Goal: Task Accomplishment & Management: Use online tool/utility

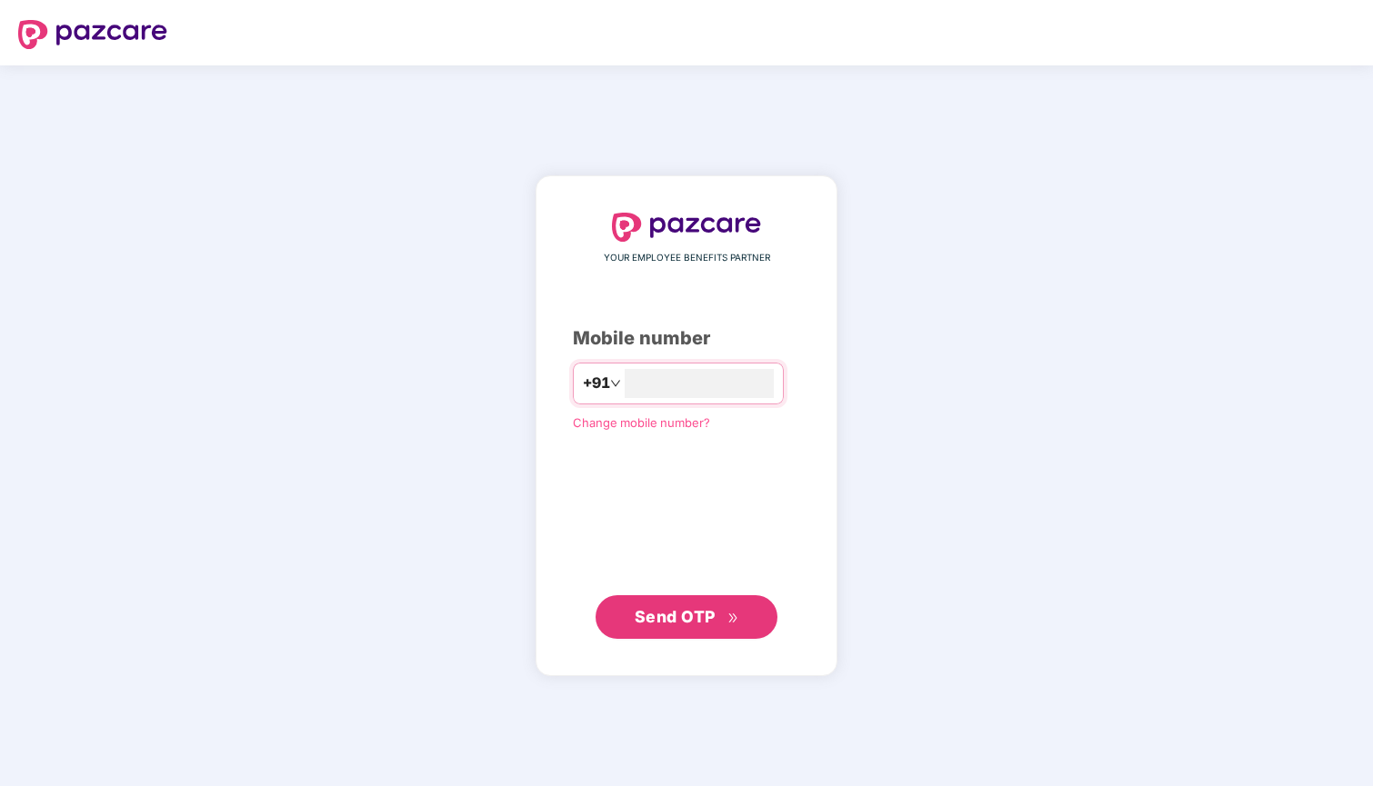
type input "*"
type input "**********"
click at [729, 615] on icon "double-right" at bounding box center [733, 619] width 12 height 12
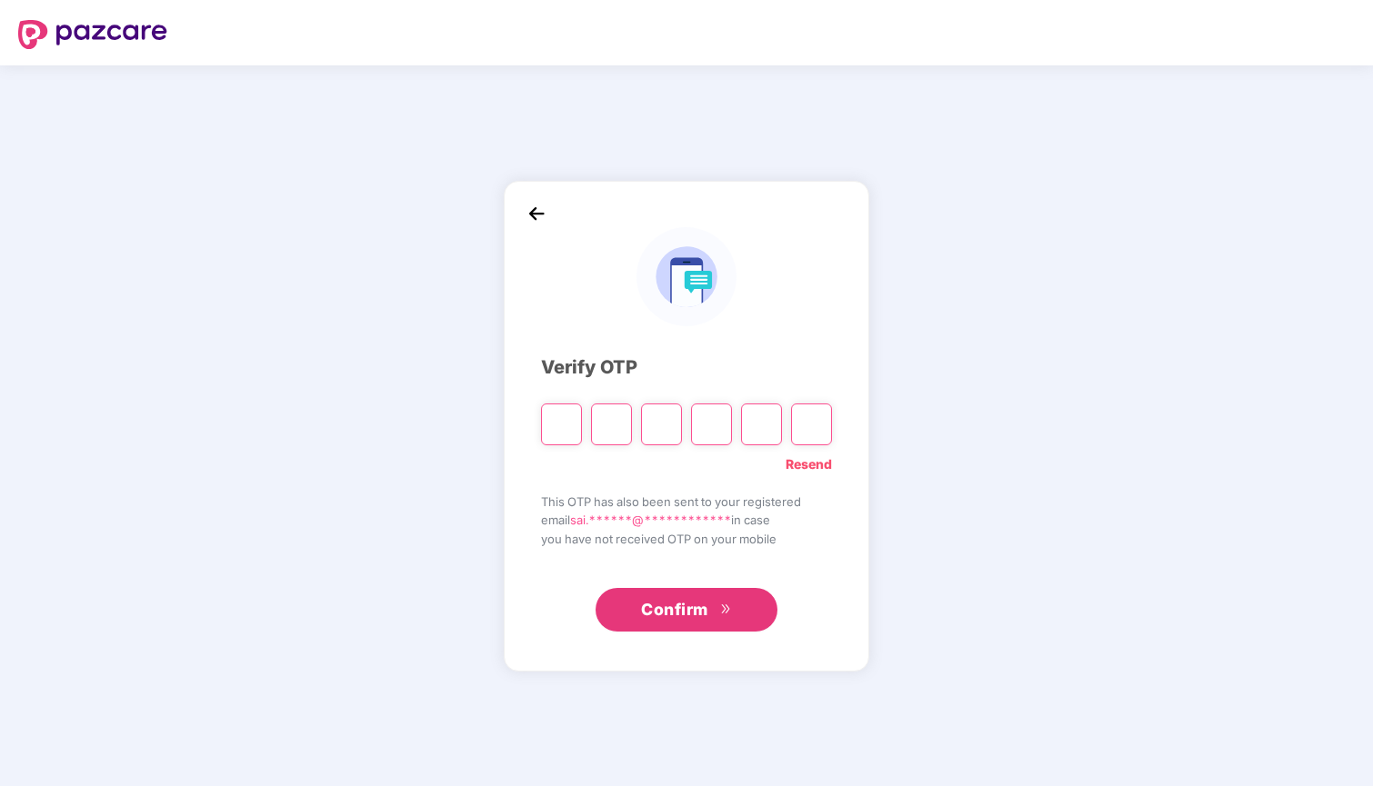
type input "*"
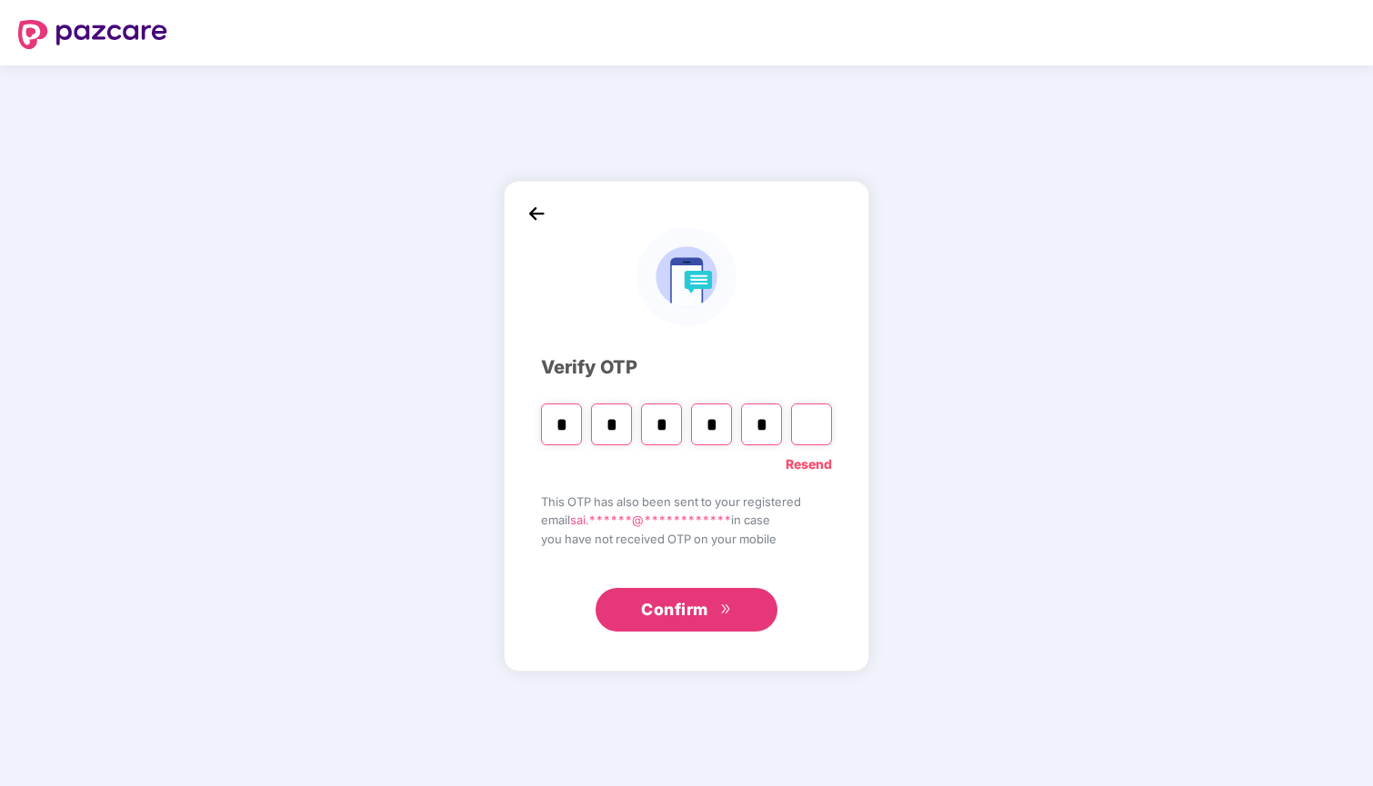
type input "*"
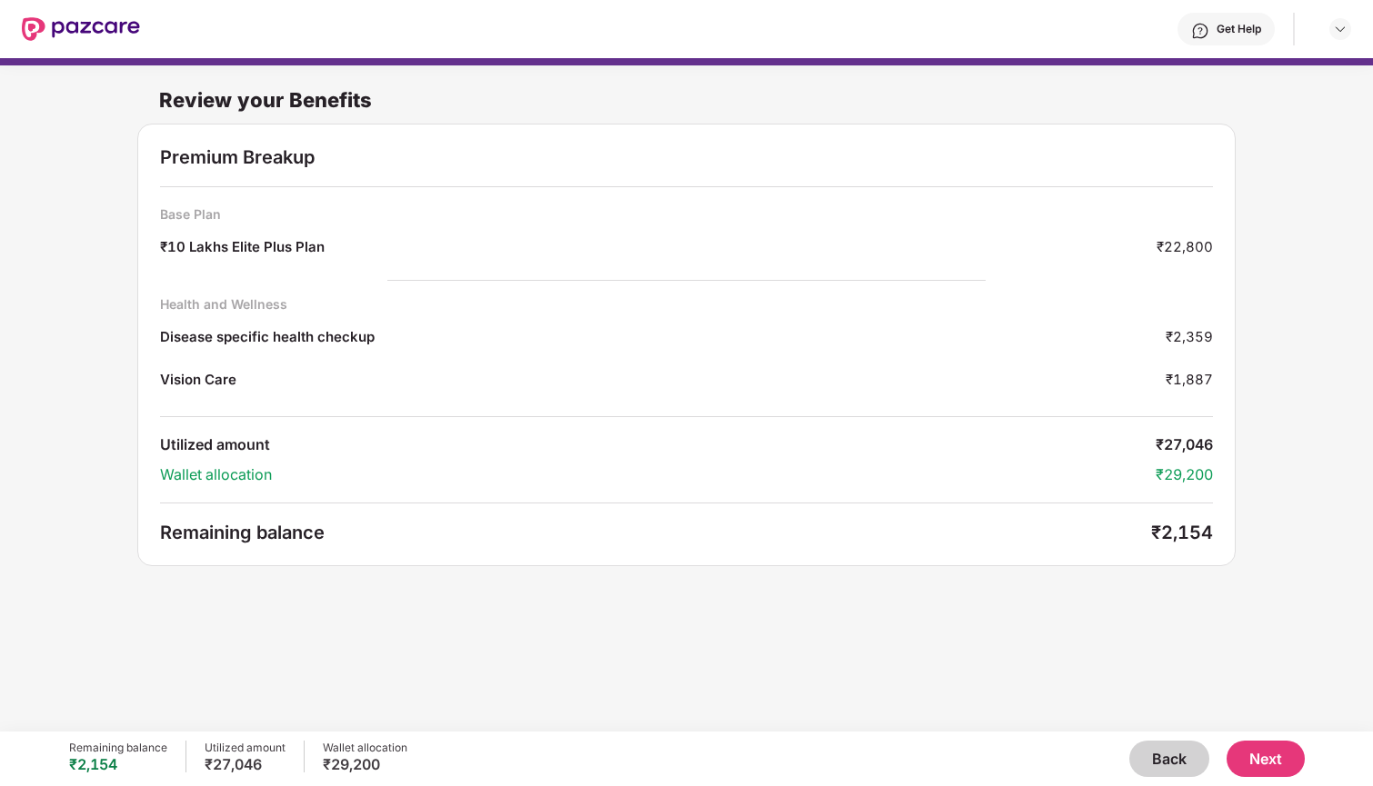
click at [1139, 746] on button "Back" at bounding box center [1169, 759] width 80 height 36
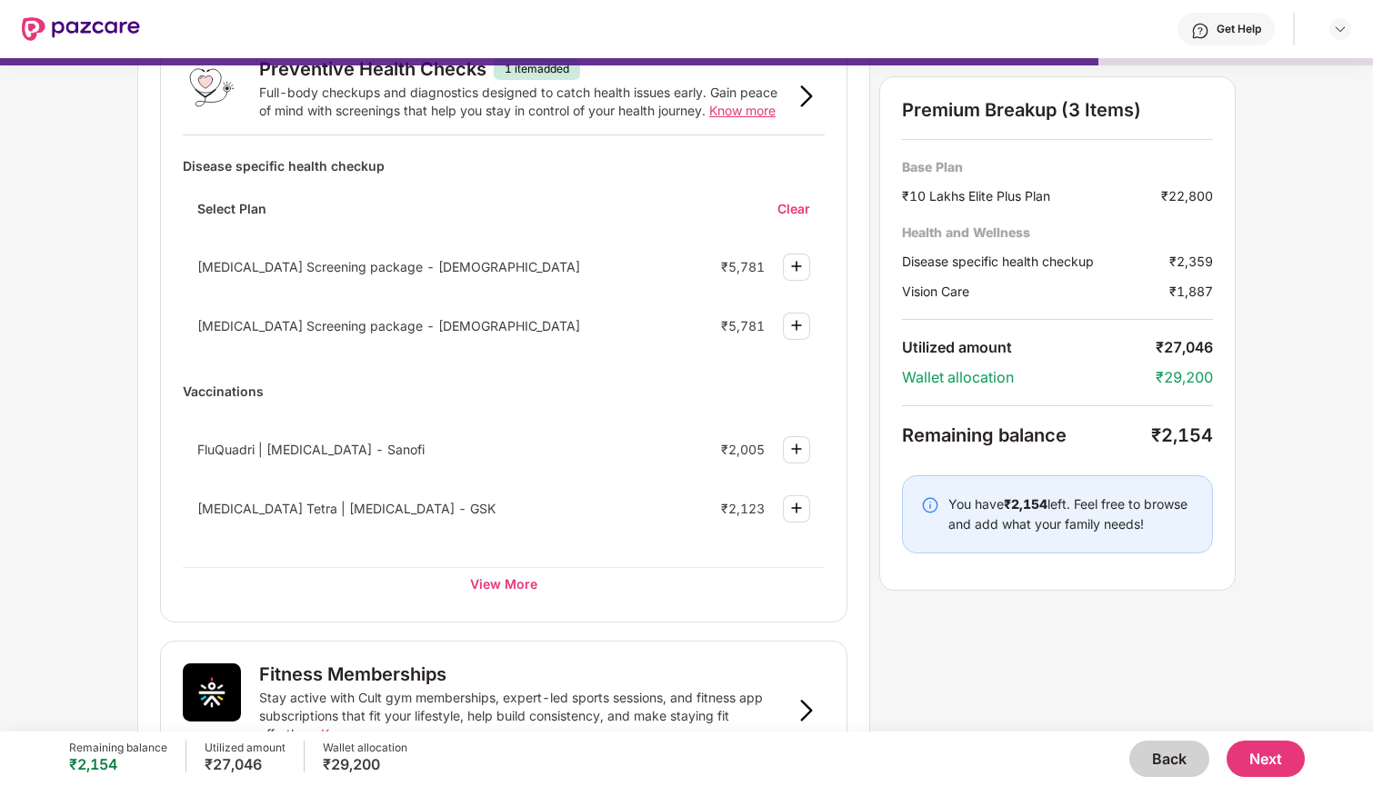
scroll to position [182, 0]
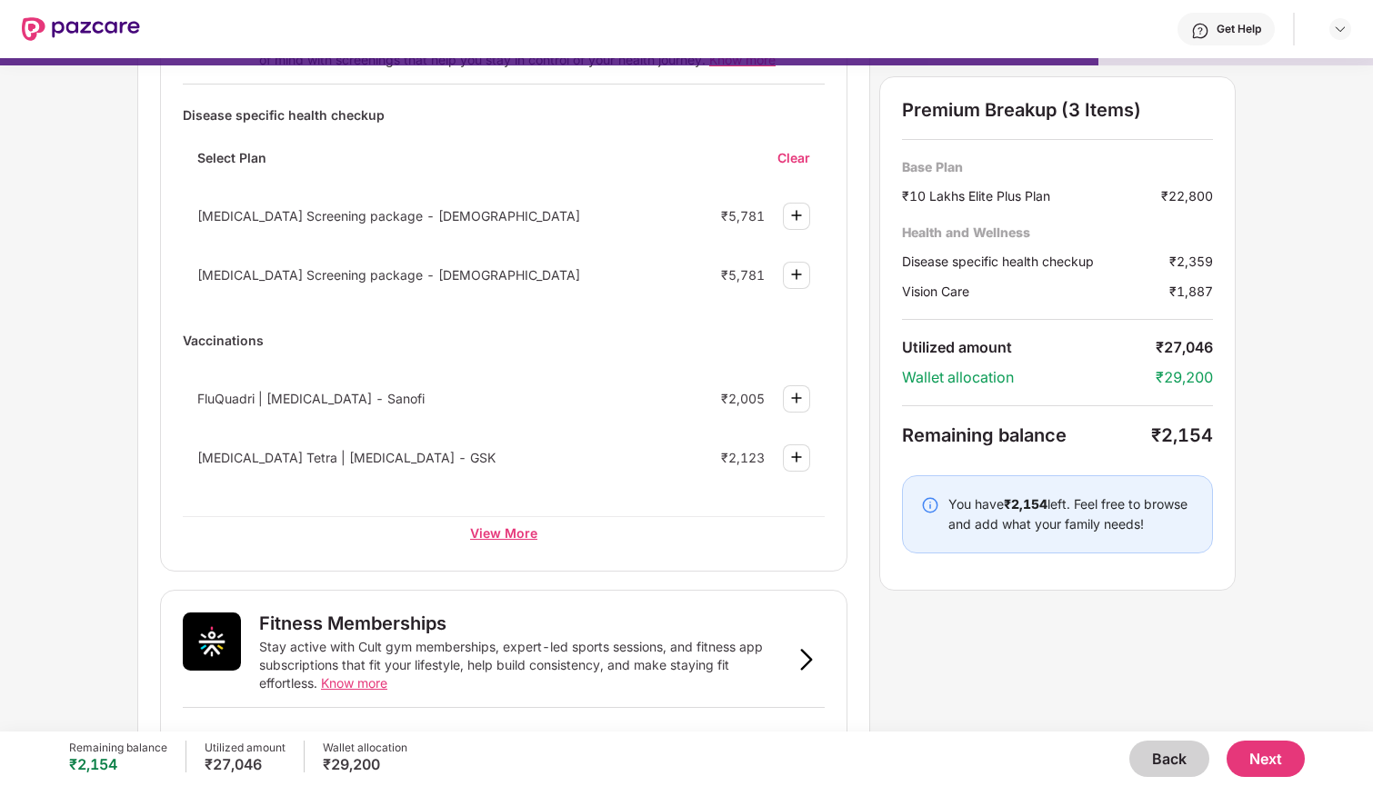
click at [524, 519] on div "View More" at bounding box center [504, 532] width 642 height 33
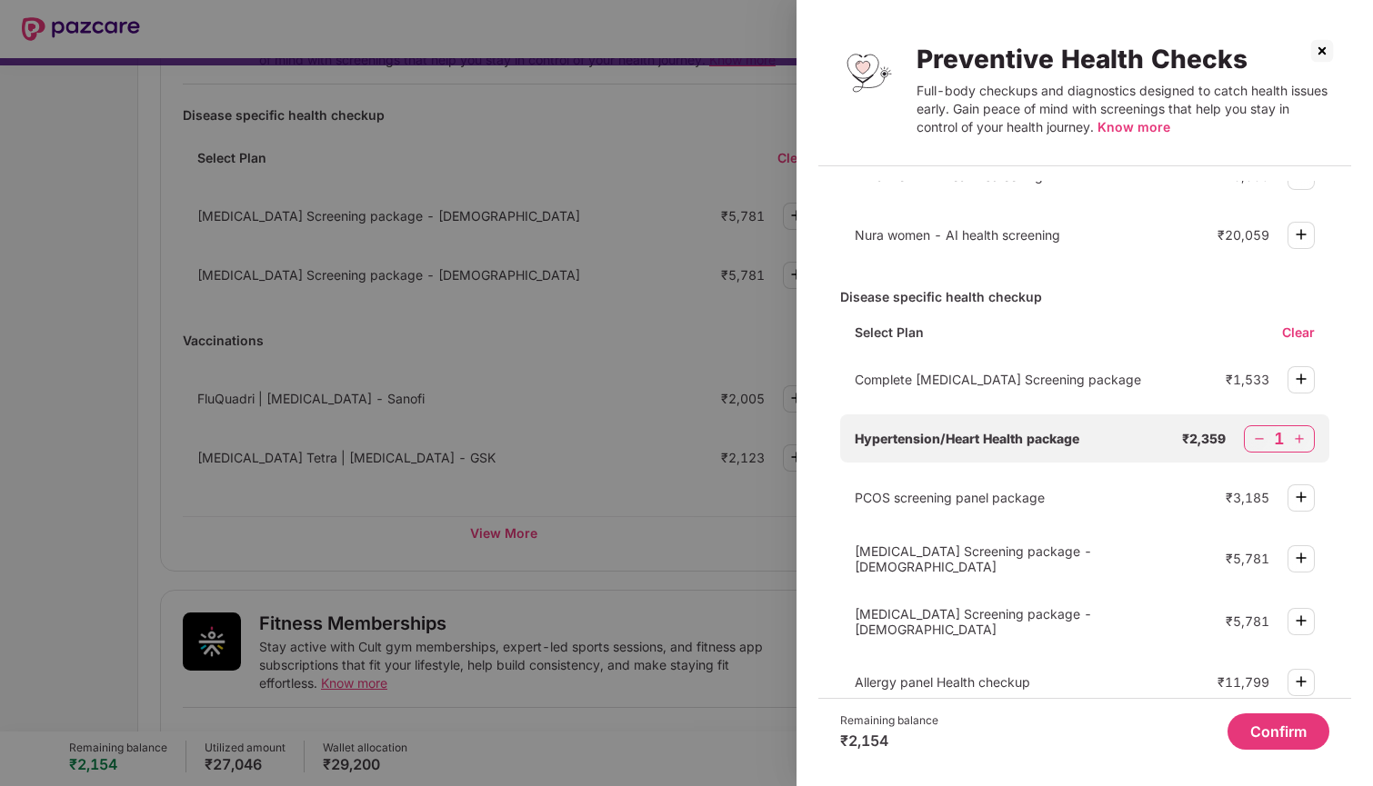
scroll to position [53, 0]
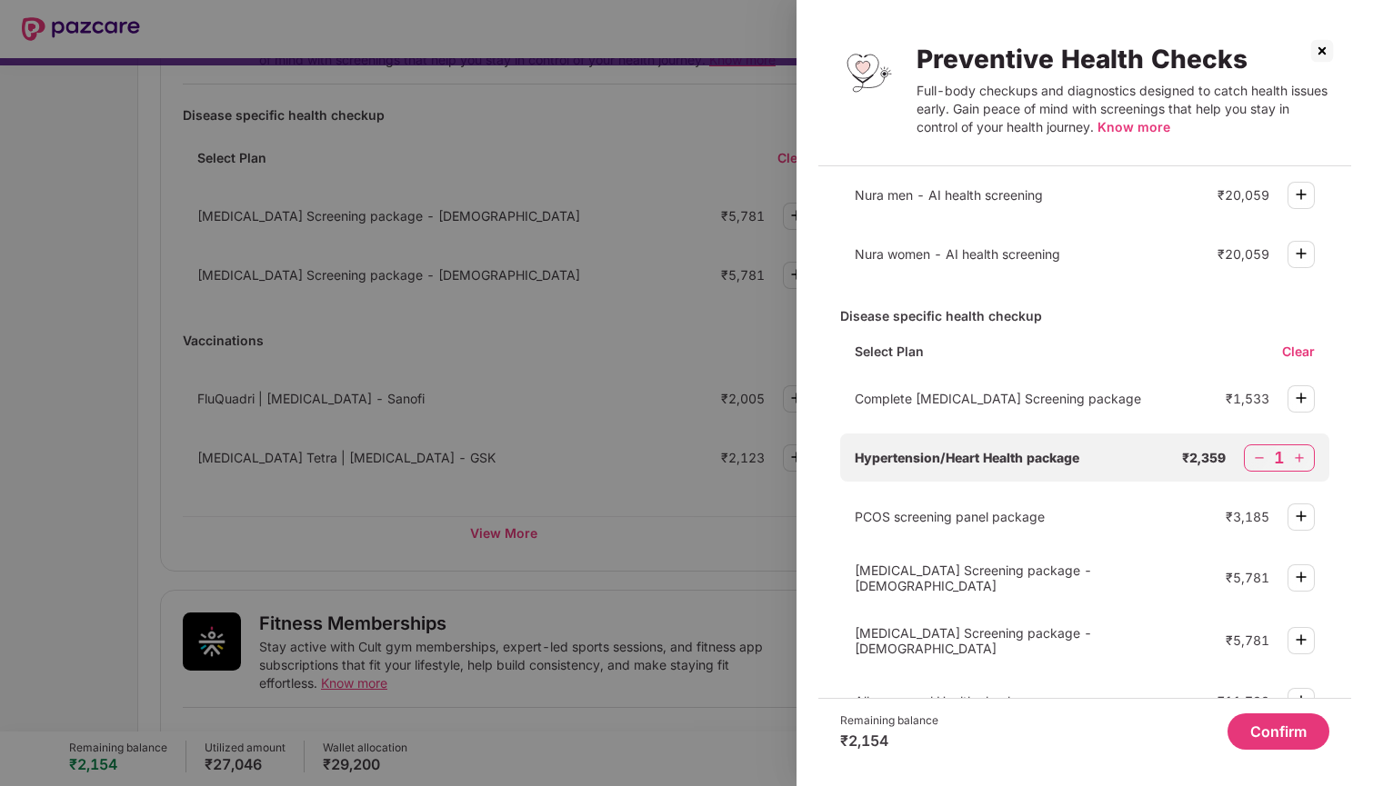
click at [1253, 458] on img at bounding box center [1259, 458] width 18 height 18
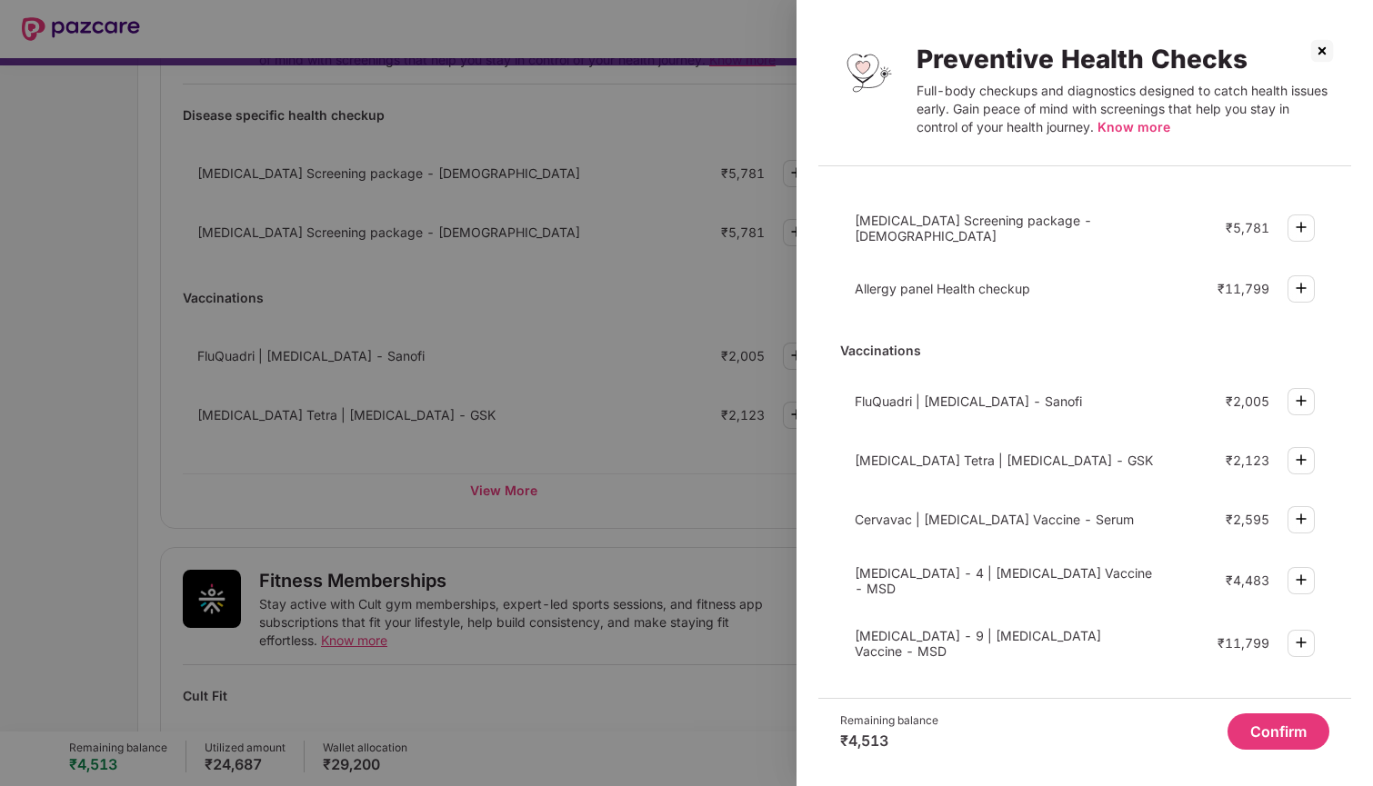
scroll to position [0, 0]
click at [1270, 712] on div "Remaining balance ₹4,513 Confirm" at bounding box center [1084, 731] width 533 height 66
click at [1271, 718] on button "Confirm" at bounding box center [1278, 732] width 102 height 36
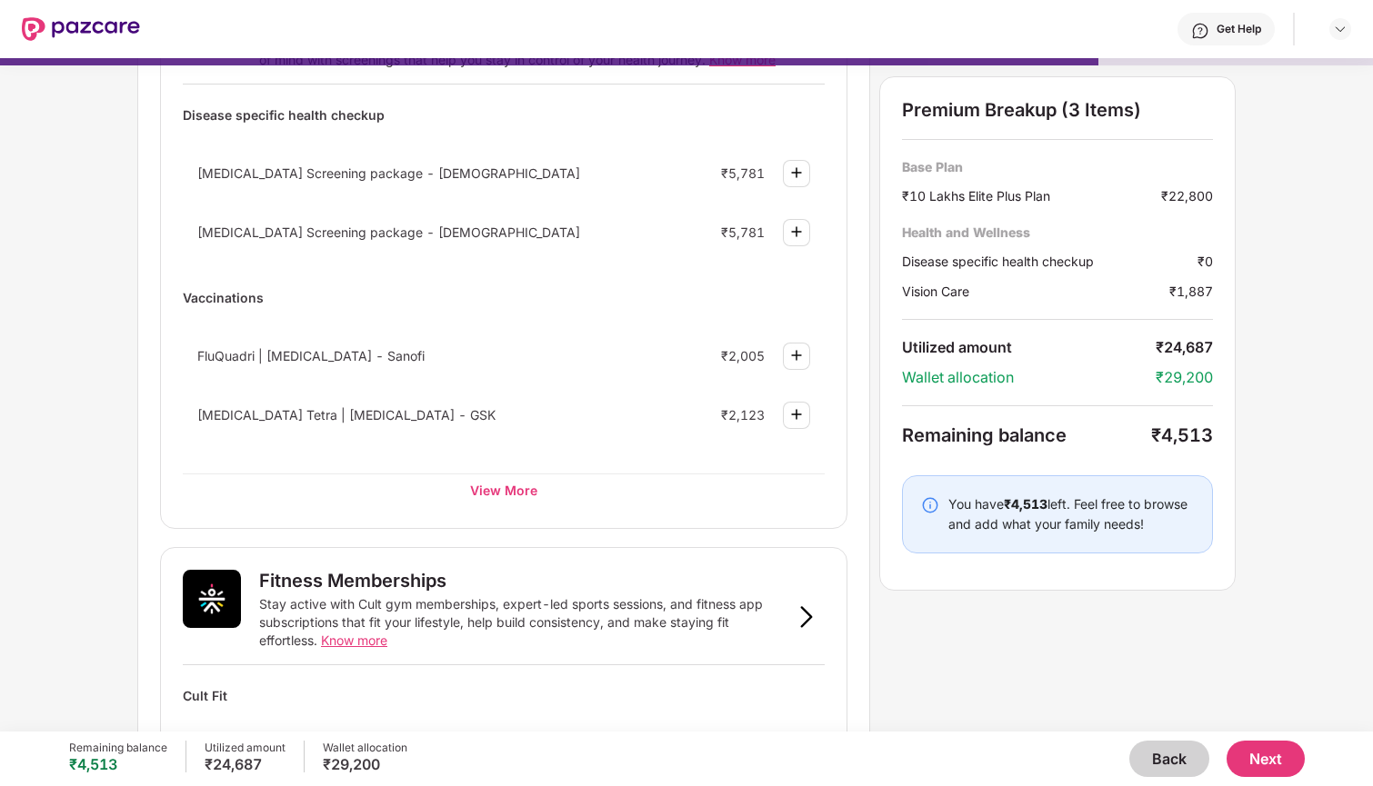
click at [1154, 754] on button "Back" at bounding box center [1169, 759] width 80 height 36
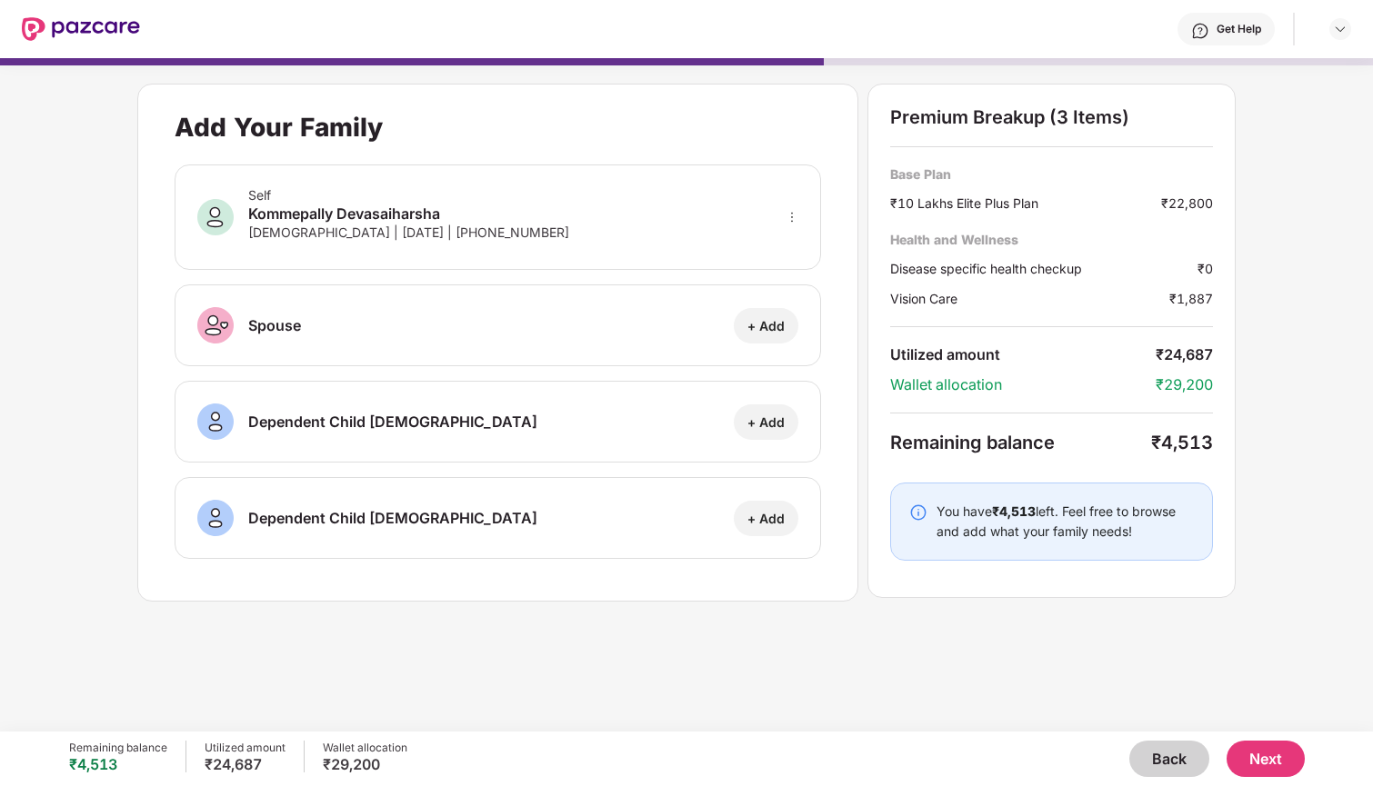
click at [1160, 751] on button "Back" at bounding box center [1169, 759] width 80 height 36
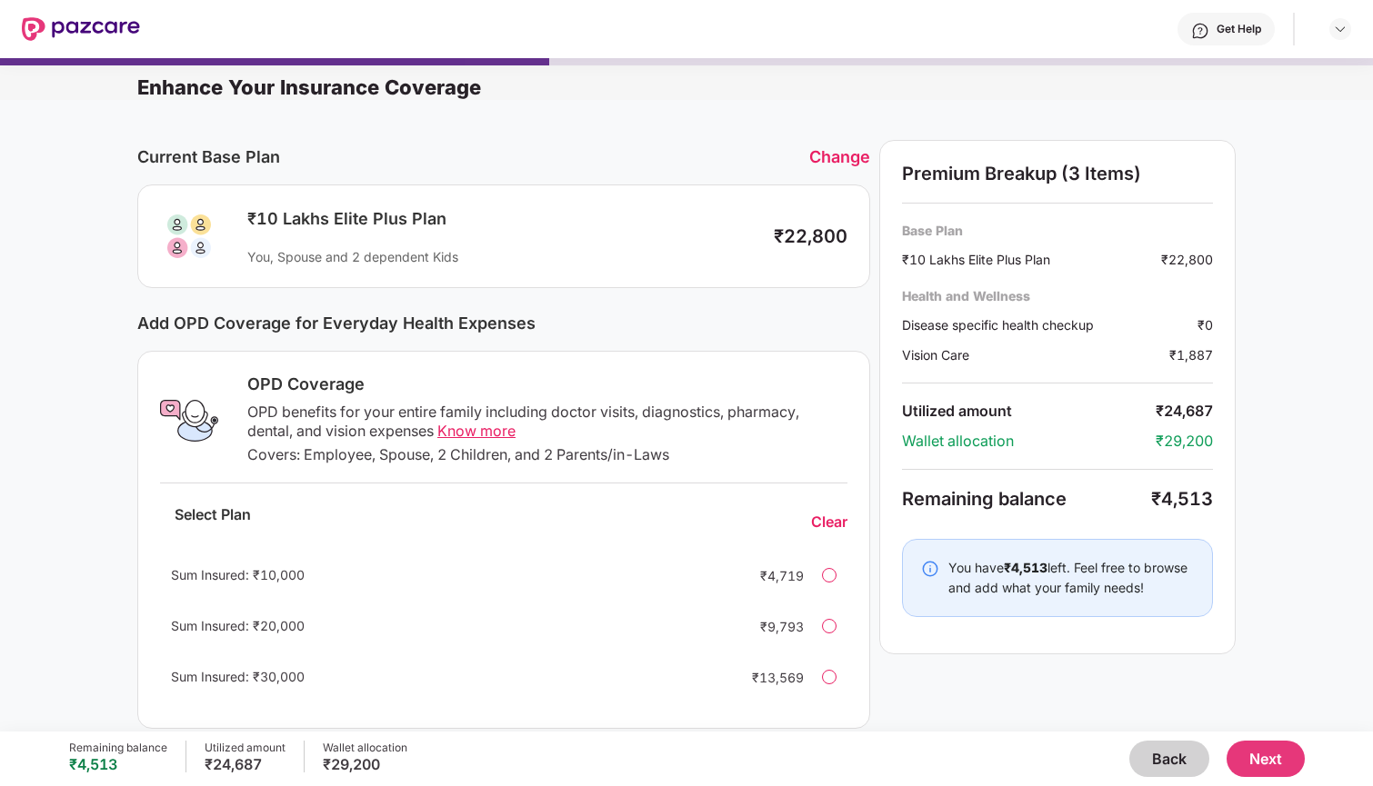
scroll to position [-9, 0]
click at [834, 532] on div "Clear" at bounding box center [829, 522] width 36 height 19
click at [1178, 734] on div "Remaining balance ₹4,513 Utilized amount ₹24,687 Wallet allocation ₹29,200 Back…" at bounding box center [686, 759] width 1235 height 55
click at [1170, 742] on button "Back" at bounding box center [1169, 759] width 80 height 36
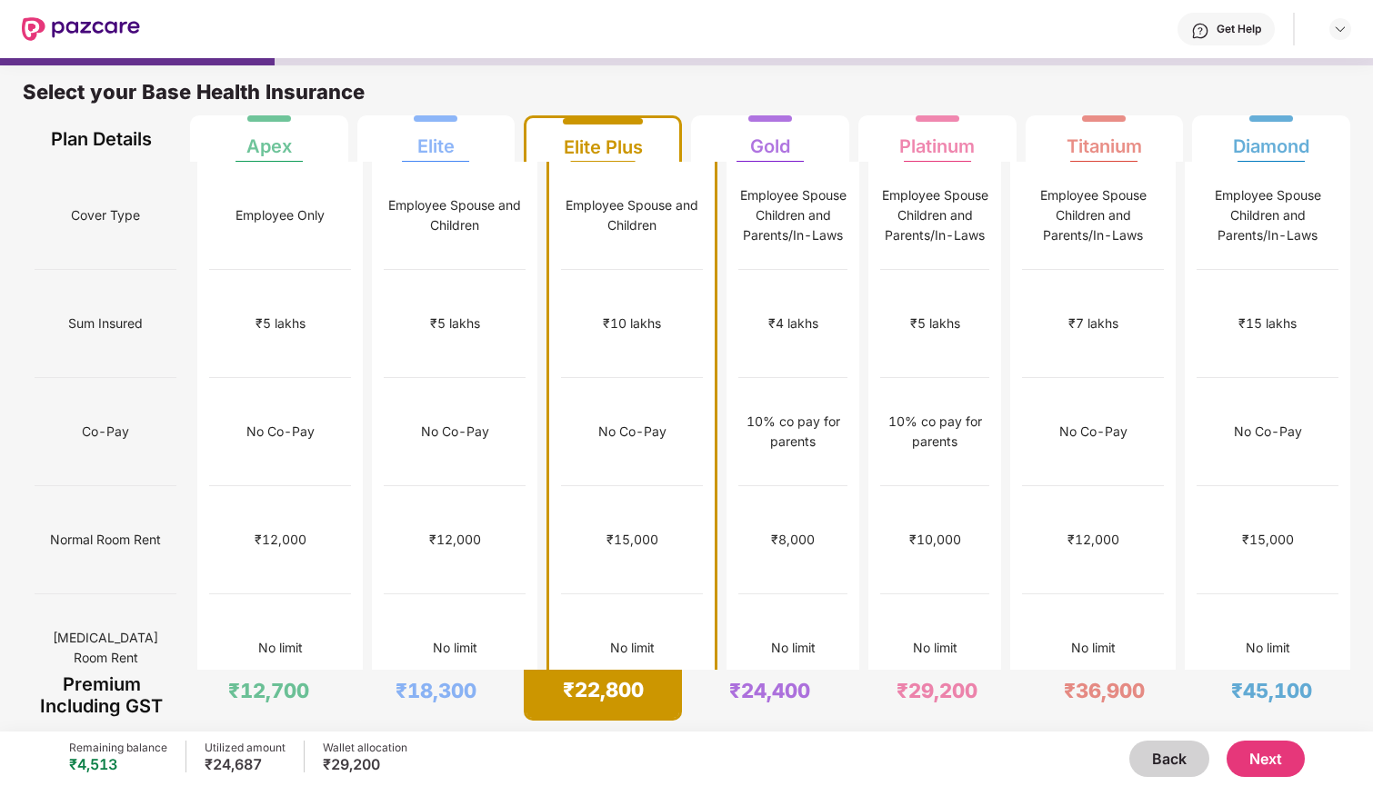
click at [635, 703] on div "₹1,00,000" at bounding box center [632, 757] width 142 height 108
click at [1270, 760] on button "Next" at bounding box center [1265, 759] width 78 height 36
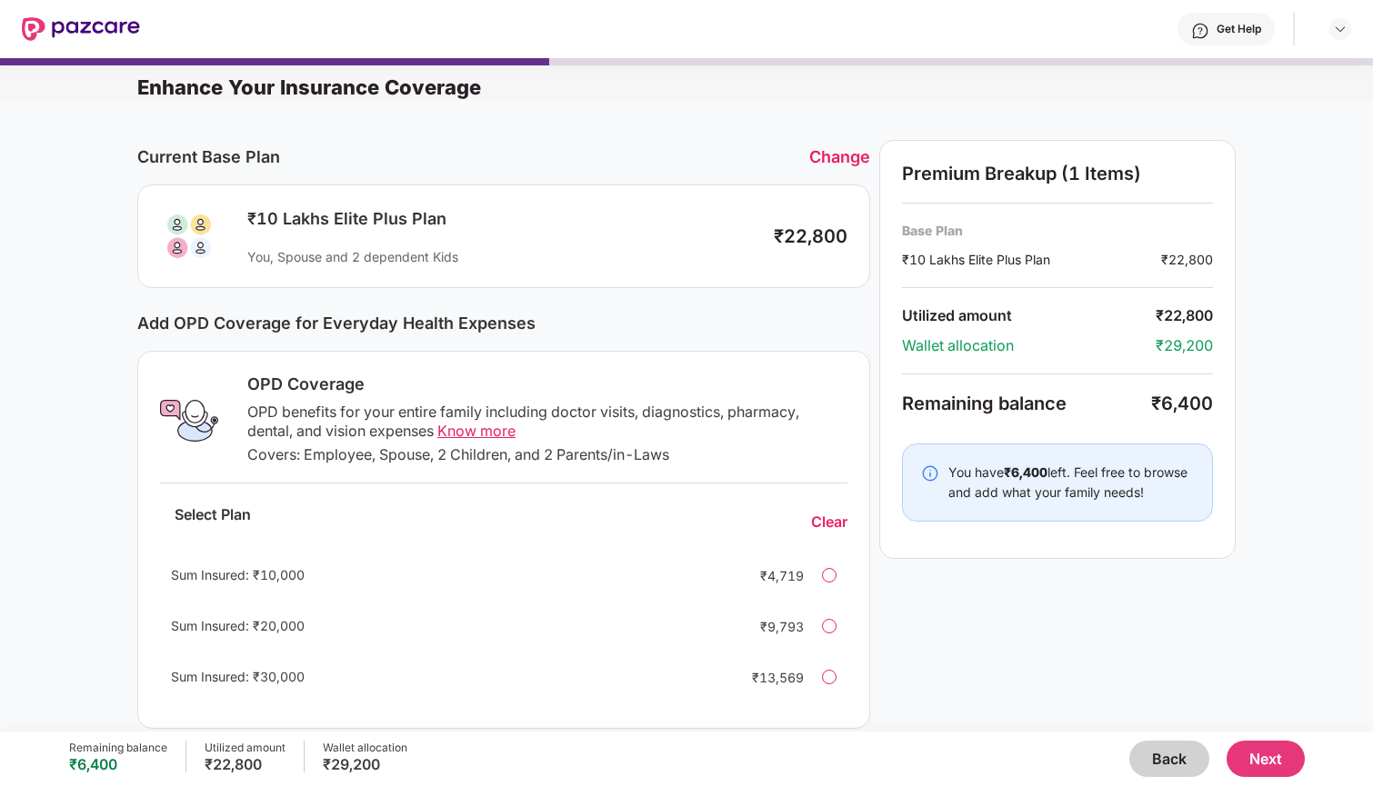
click at [1273, 738] on div "Remaining balance ₹6,400 Utilized amount ₹22,800 Wallet allocation ₹29,200 Back…" at bounding box center [686, 759] width 1235 height 55
click at [1278, 758] on button "Next" at bounding box center [1265, 759] width 78 height 36
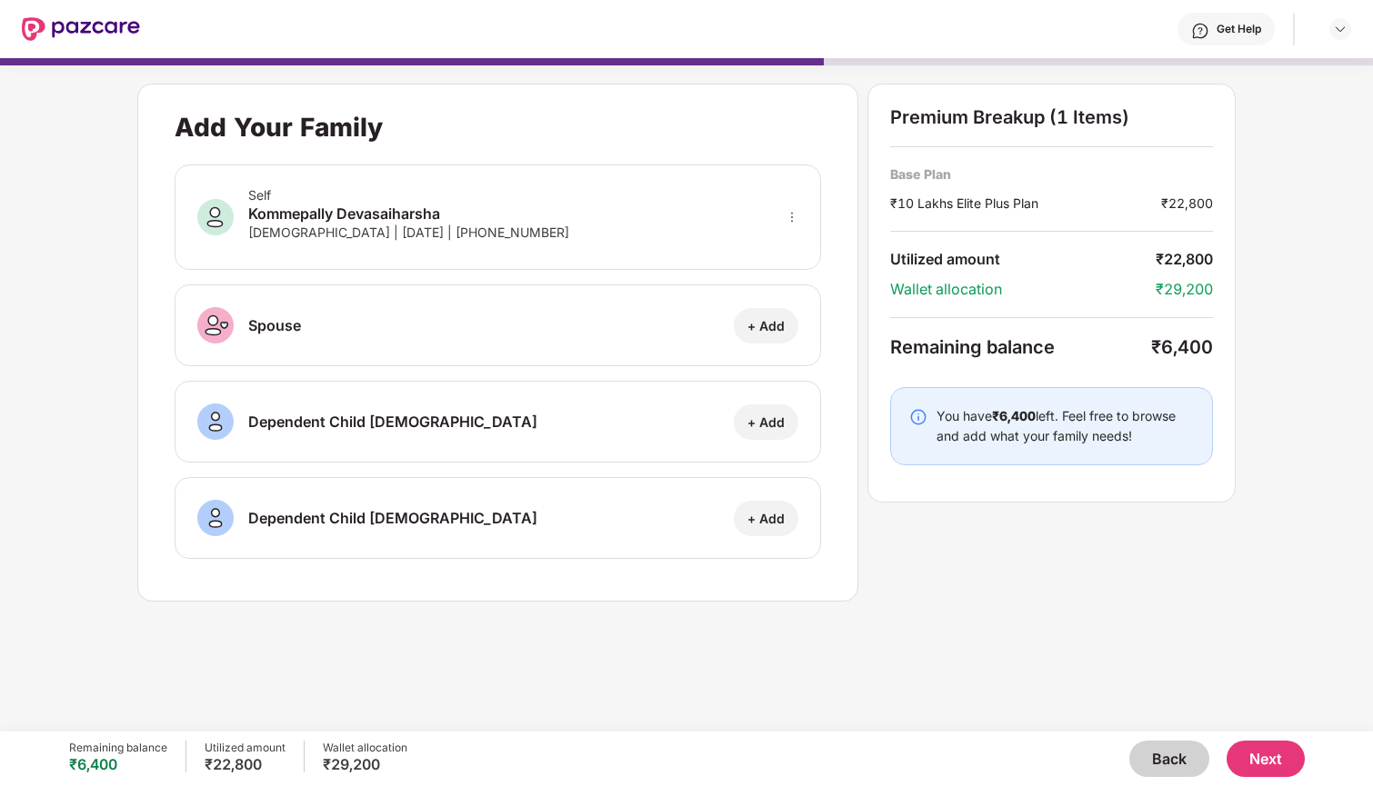
click at [1248, 771] on button "Next" at bounding box center [1265, 759] width 78 height 36
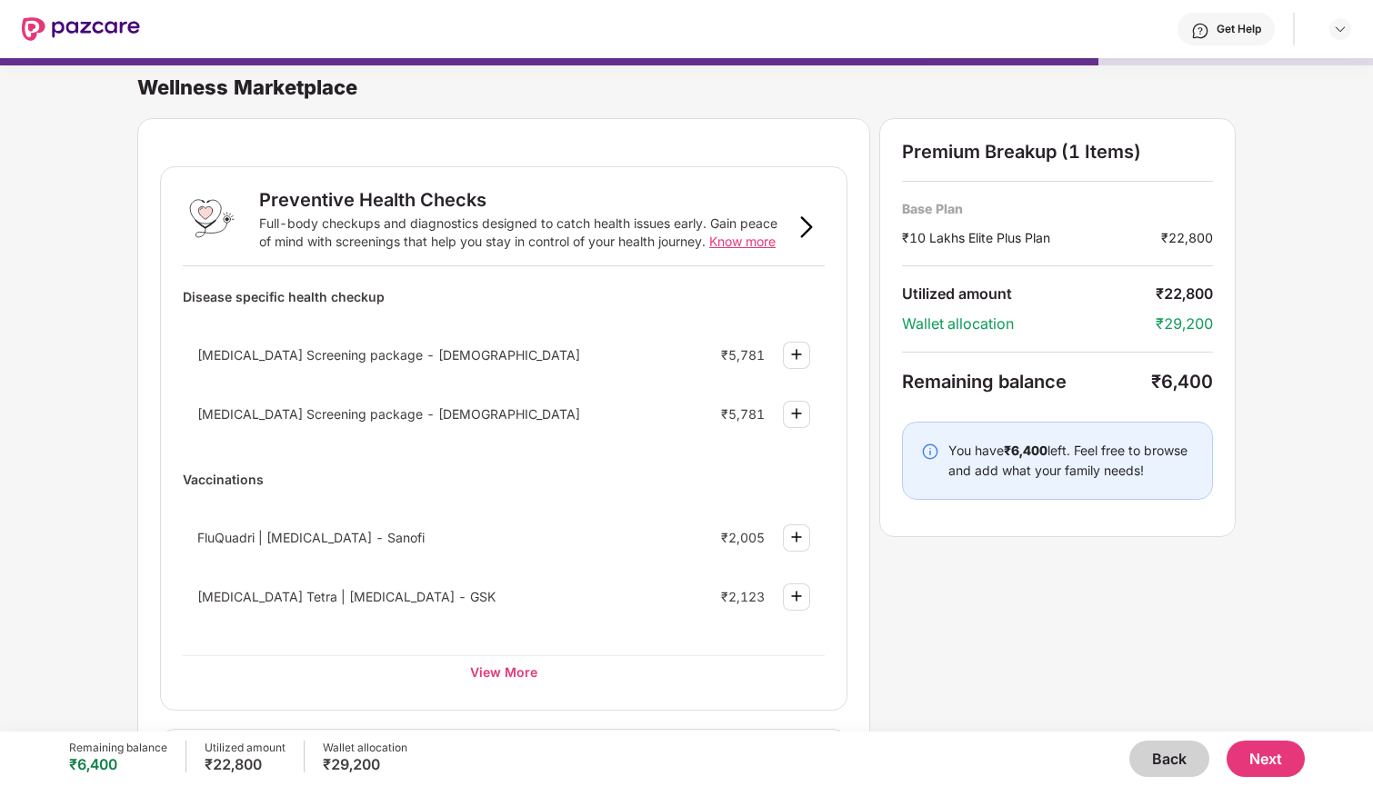
click at [754, 243] on span "Know more" at bounding box center [742, 241] width 66 height 15
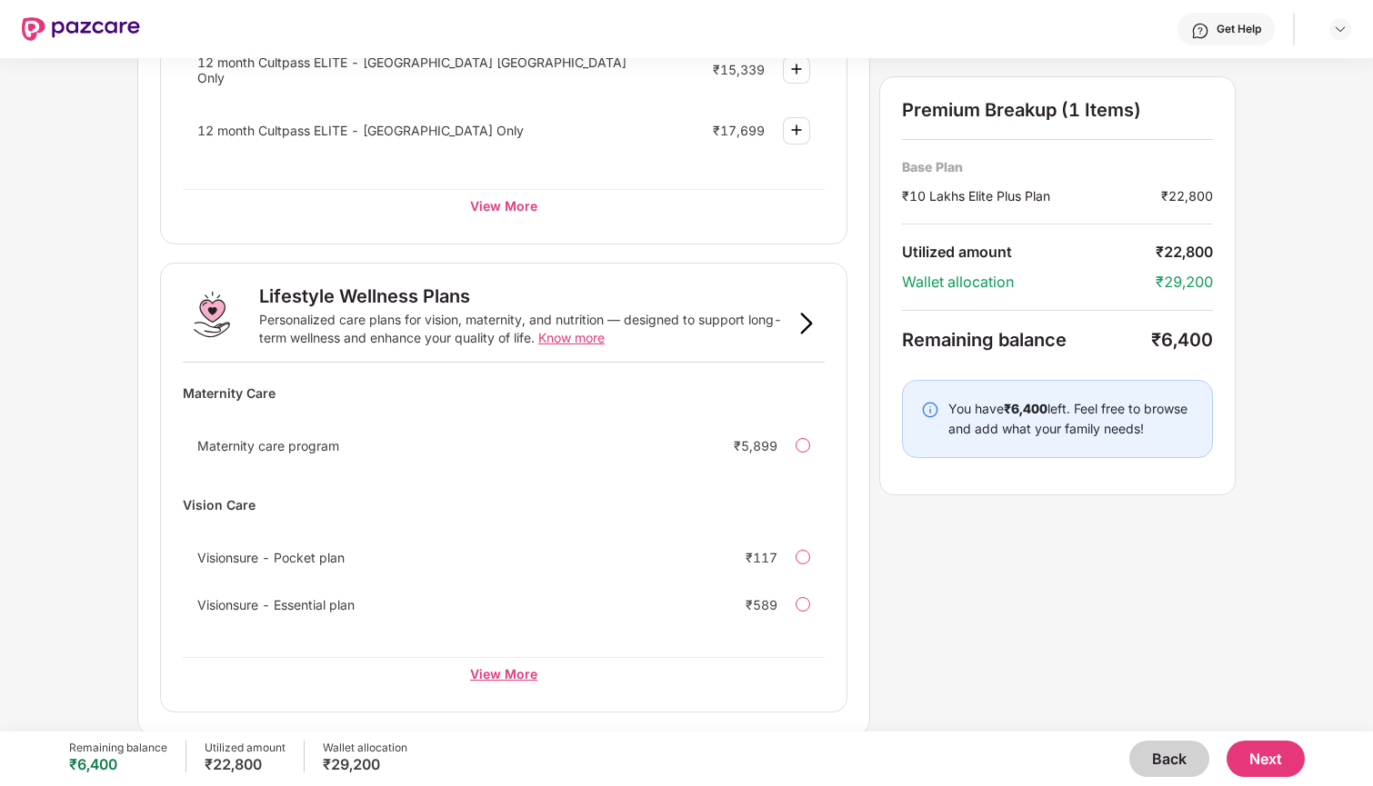
scroll to position [985, 0]
click at [523, 666] on div "View More" at bounding box center [504, 674] width 642 height 33
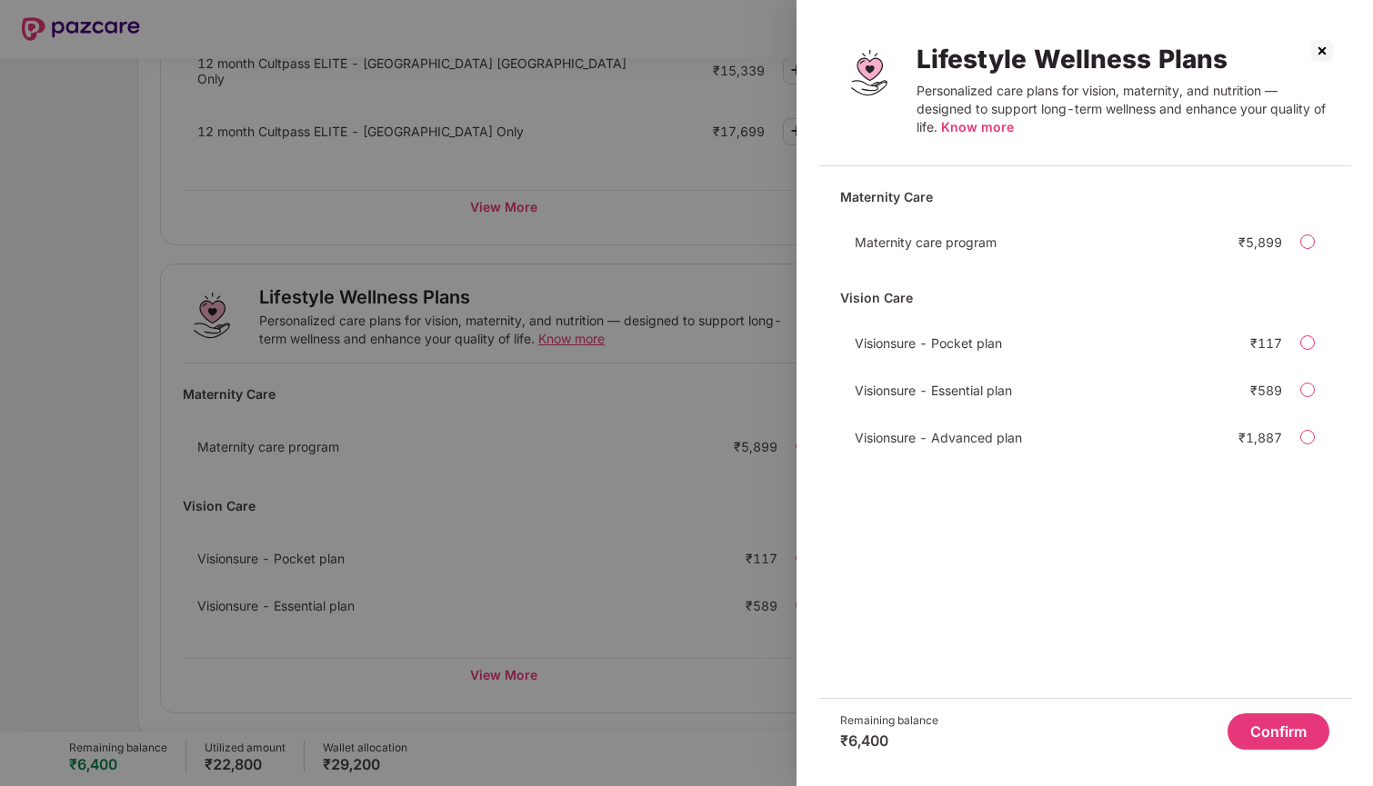
click at [1321, 44] on img at bounding box center [1321, 50] width 29 height 29
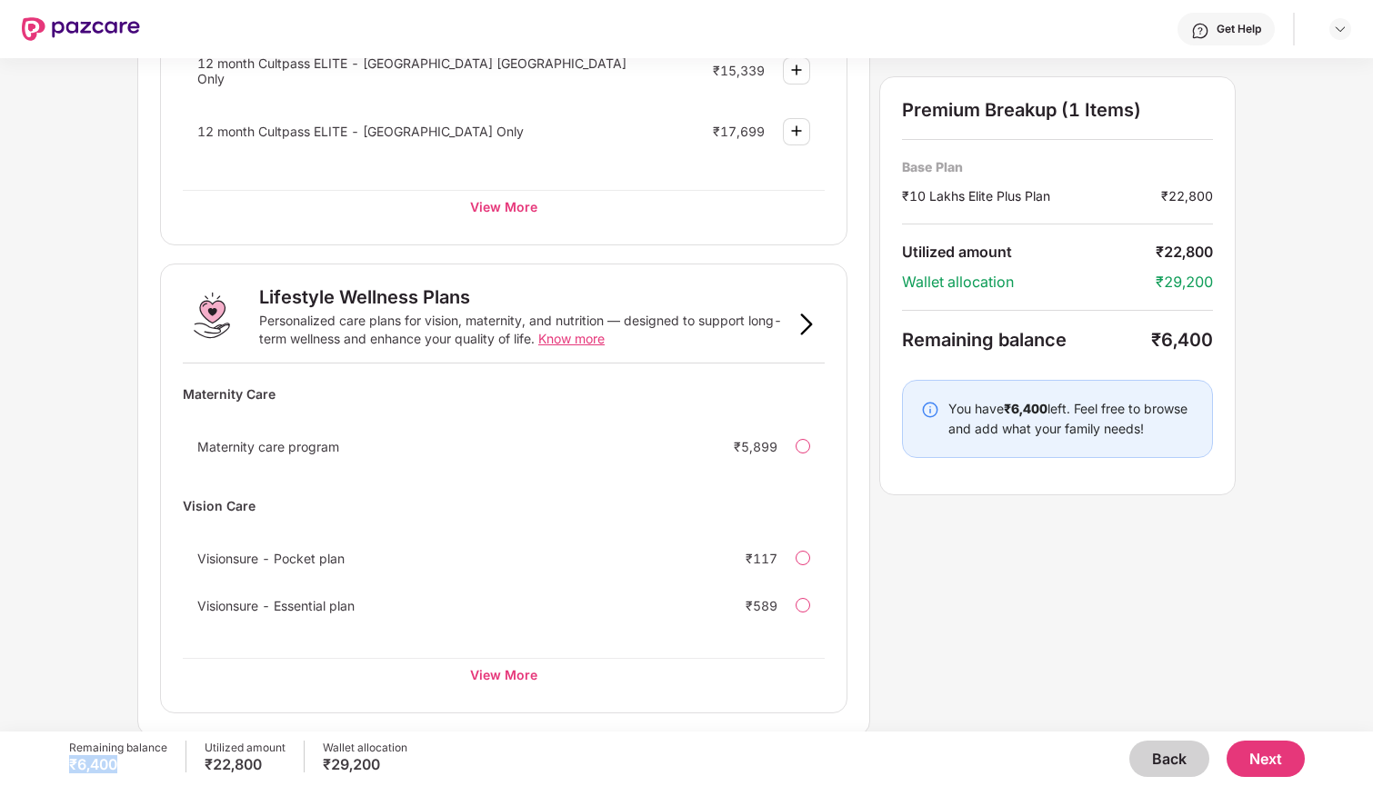
drag, startPoint x: 68, startPoint y: 769, endPoint x: 120, endPoint y: 769, distance: 51.8
click at [120, 769] on div "₹6,400" at bounding box center [118, 764] width 98 height 18
click at [25, 764] on div "Remaining balance ₹6,400 Utilized amount ₹22,800 Wallet allocation ₹29,200 Back…" at bounding box center [686, 759] width 1373 height 55
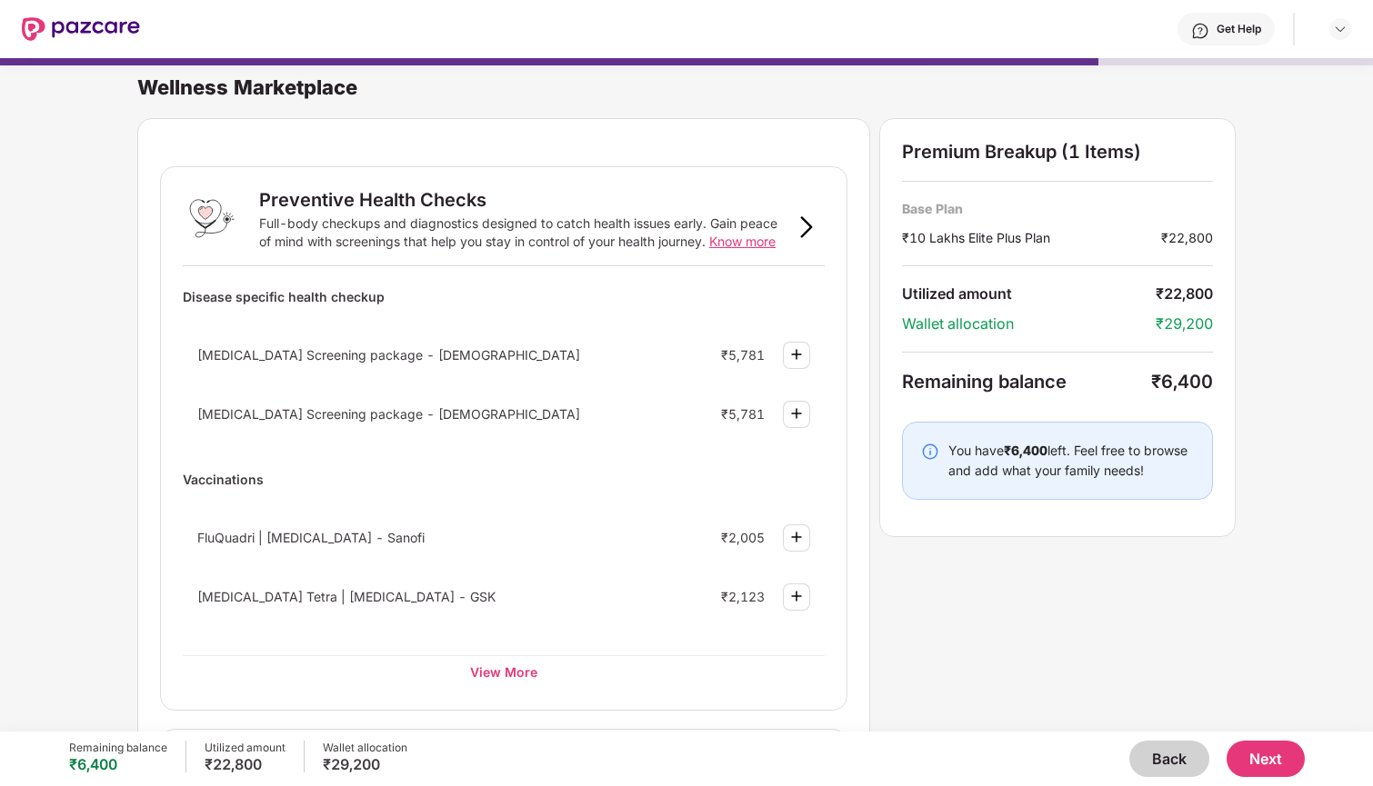
scroll to position [10, 0]
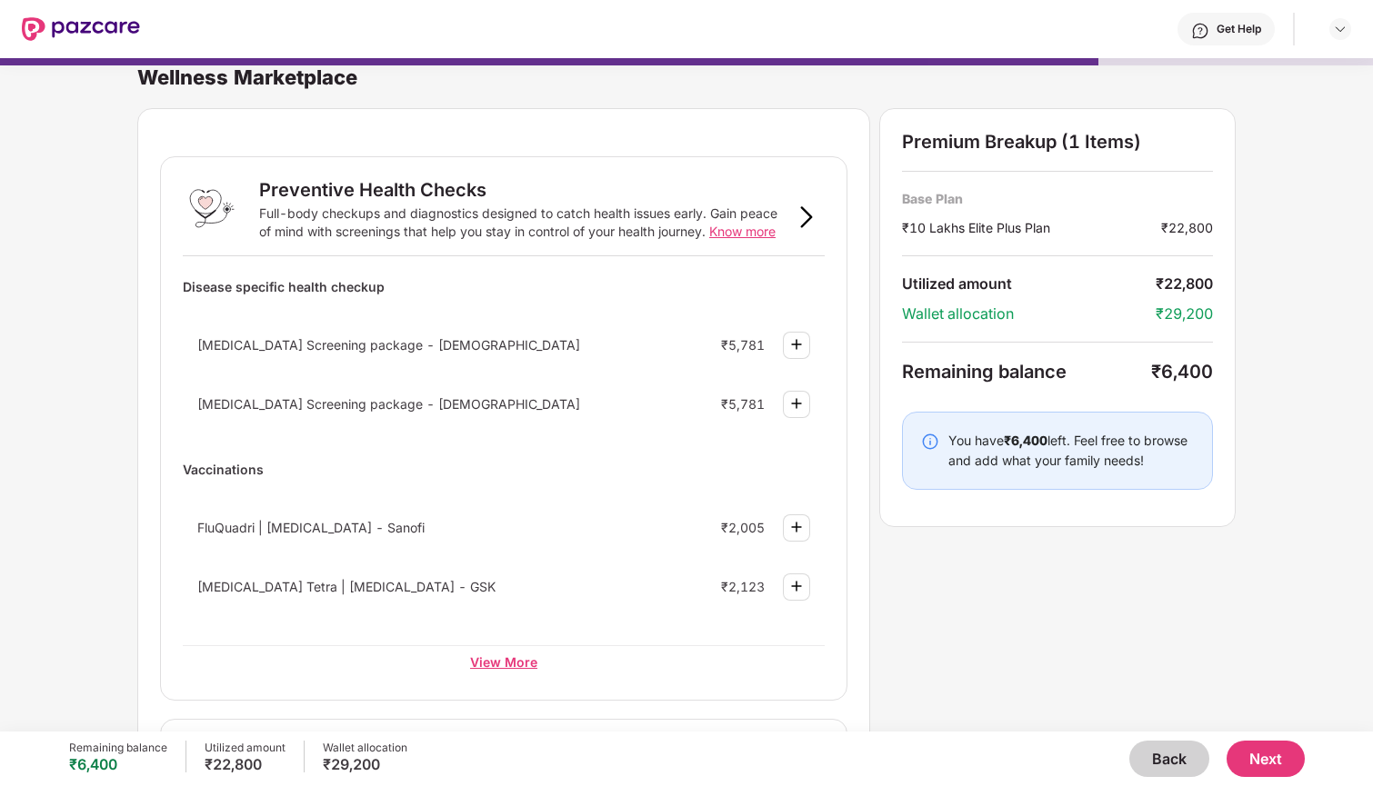
click at [528, 674] on div "View More" at bounding box center [504, 661] width 642 height 33
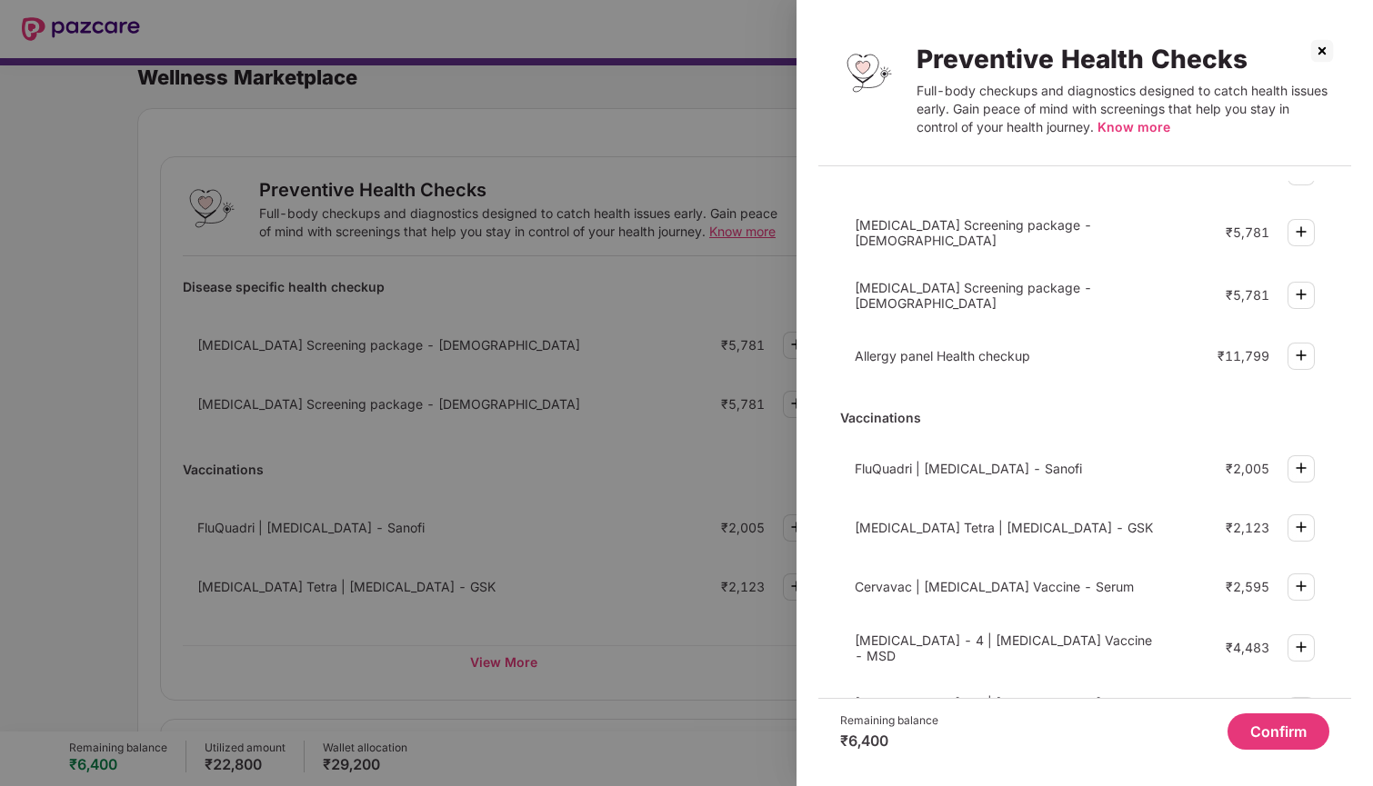
scroll to position [371, 0]
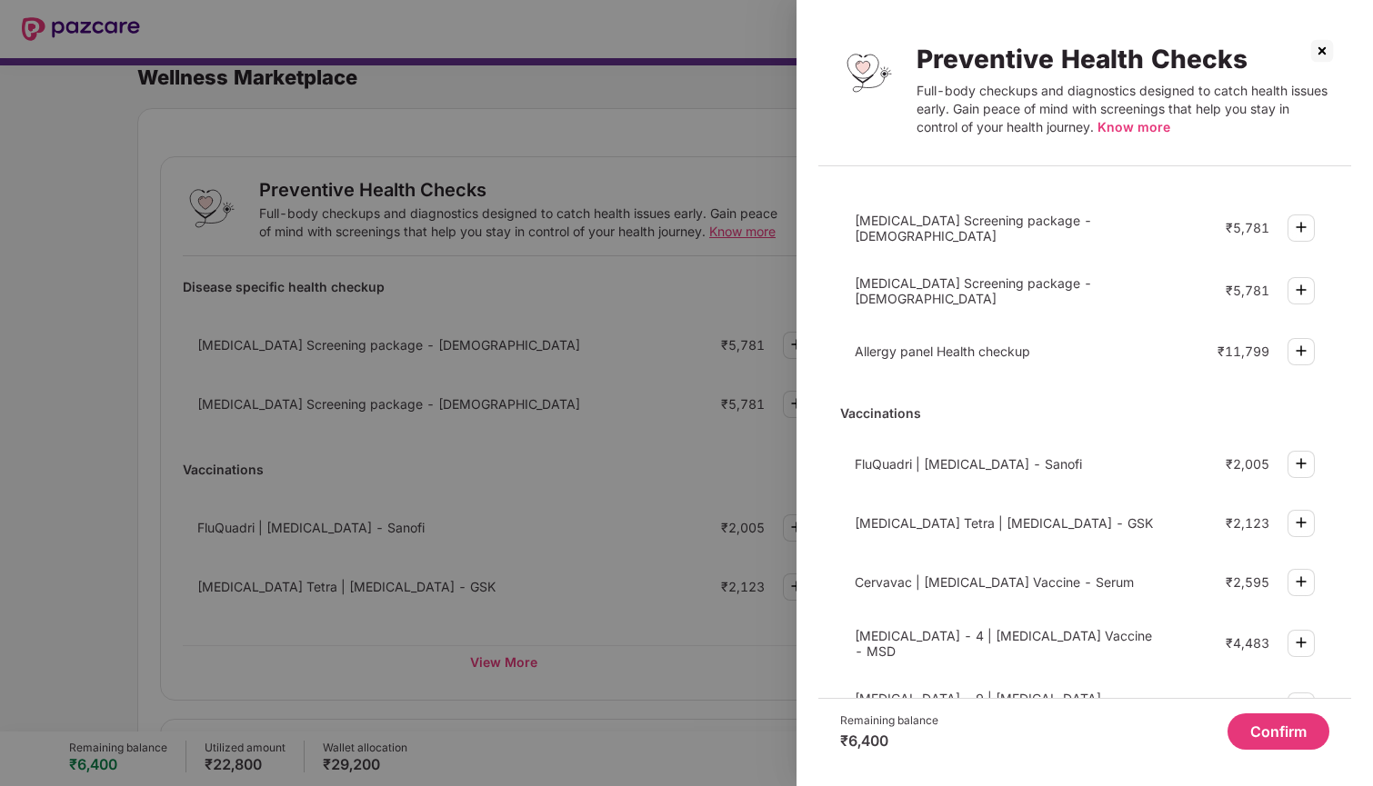
click at [692, 424] on div at bounding box center [686, 393] width 1373 height 786
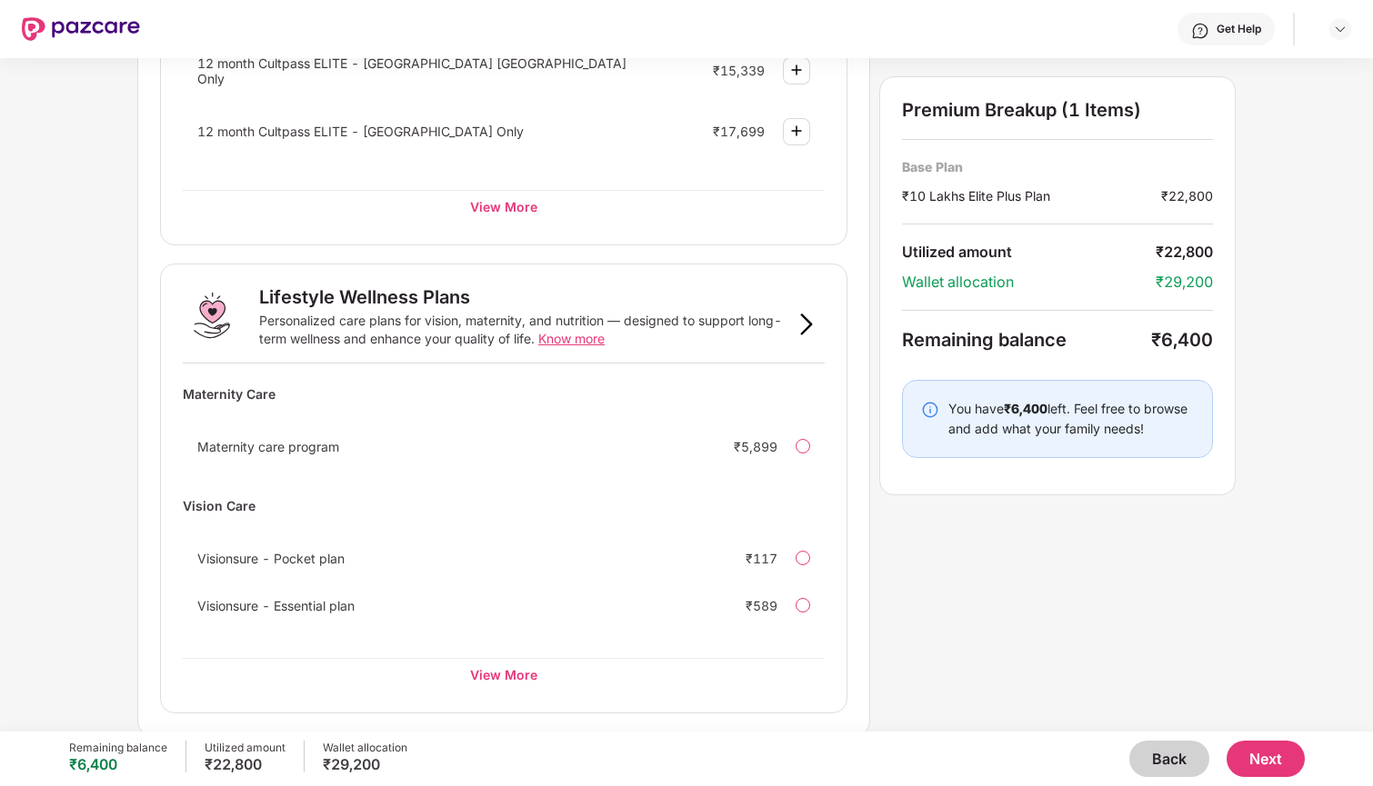
scroll to position [0, 0]
click at [128, 423] on div "Wellness Marketplace Preventive Health Checks Full-body checkups and diagnostic…" at bounding box center [686, 395] width 1373 height 674
click at [479, 682] on div "View More" at bounding box center [504, 674] width 642 height 33
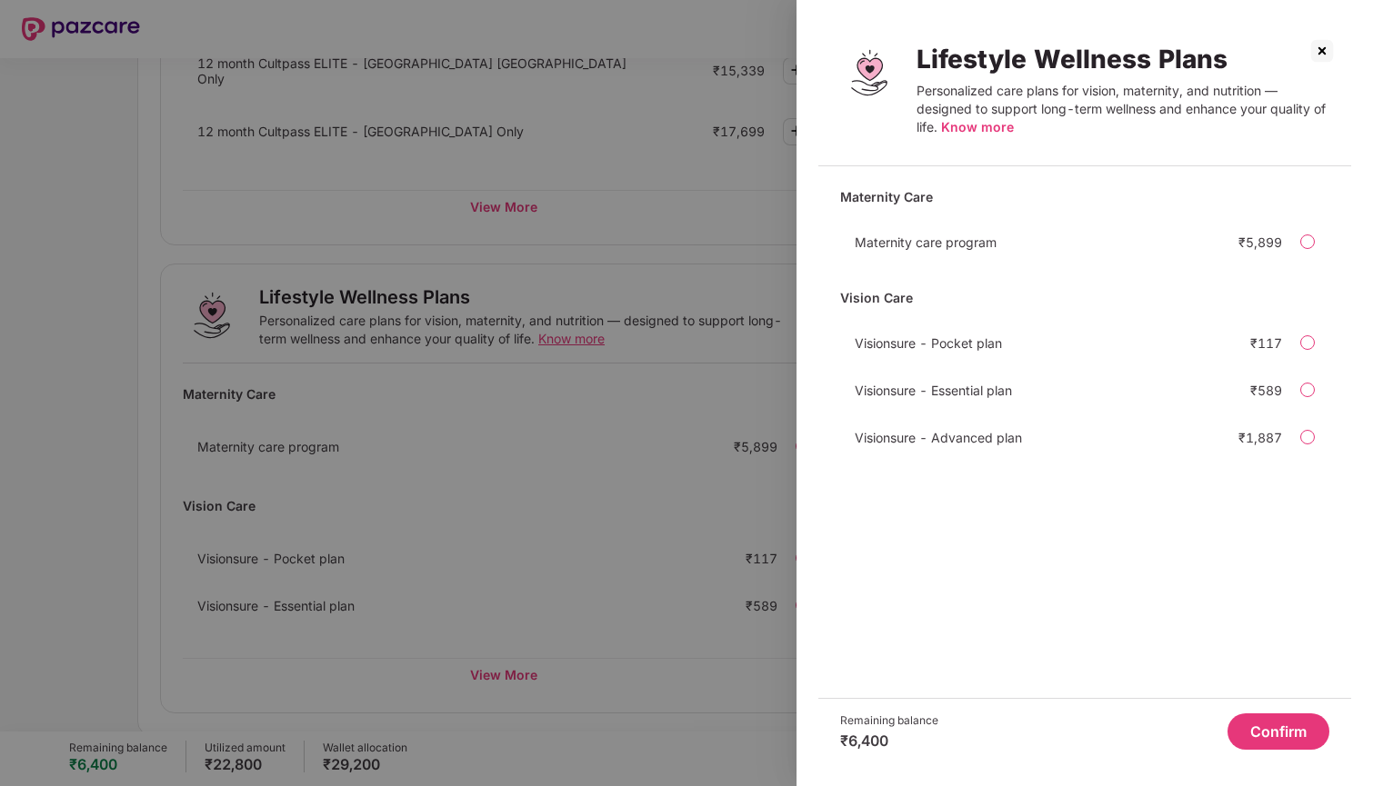
click at [1323, 37] on img at bounding box center [1321, 50] width 29 height 29
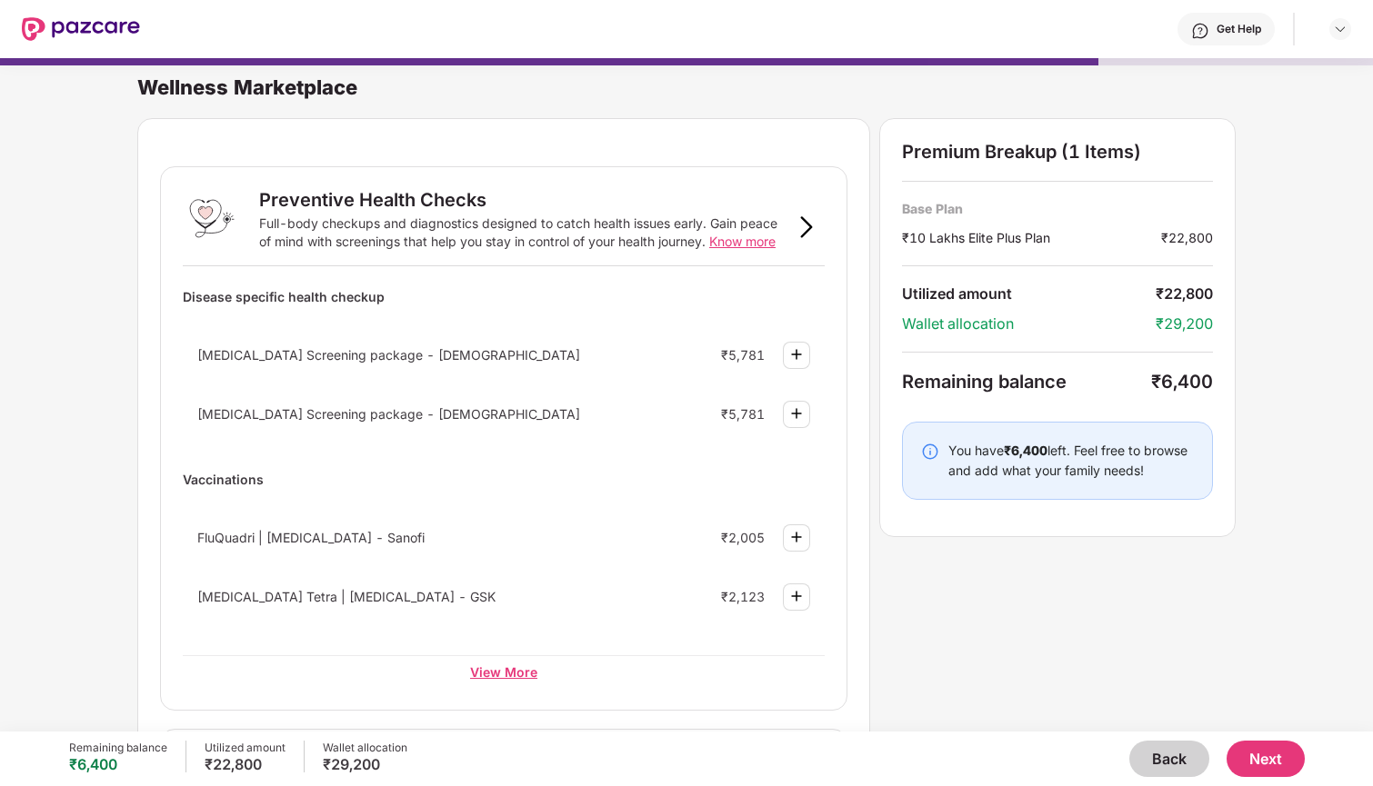
click at [500, 686] on div "View More" at bounding box center [504, 671] width 642 height 33
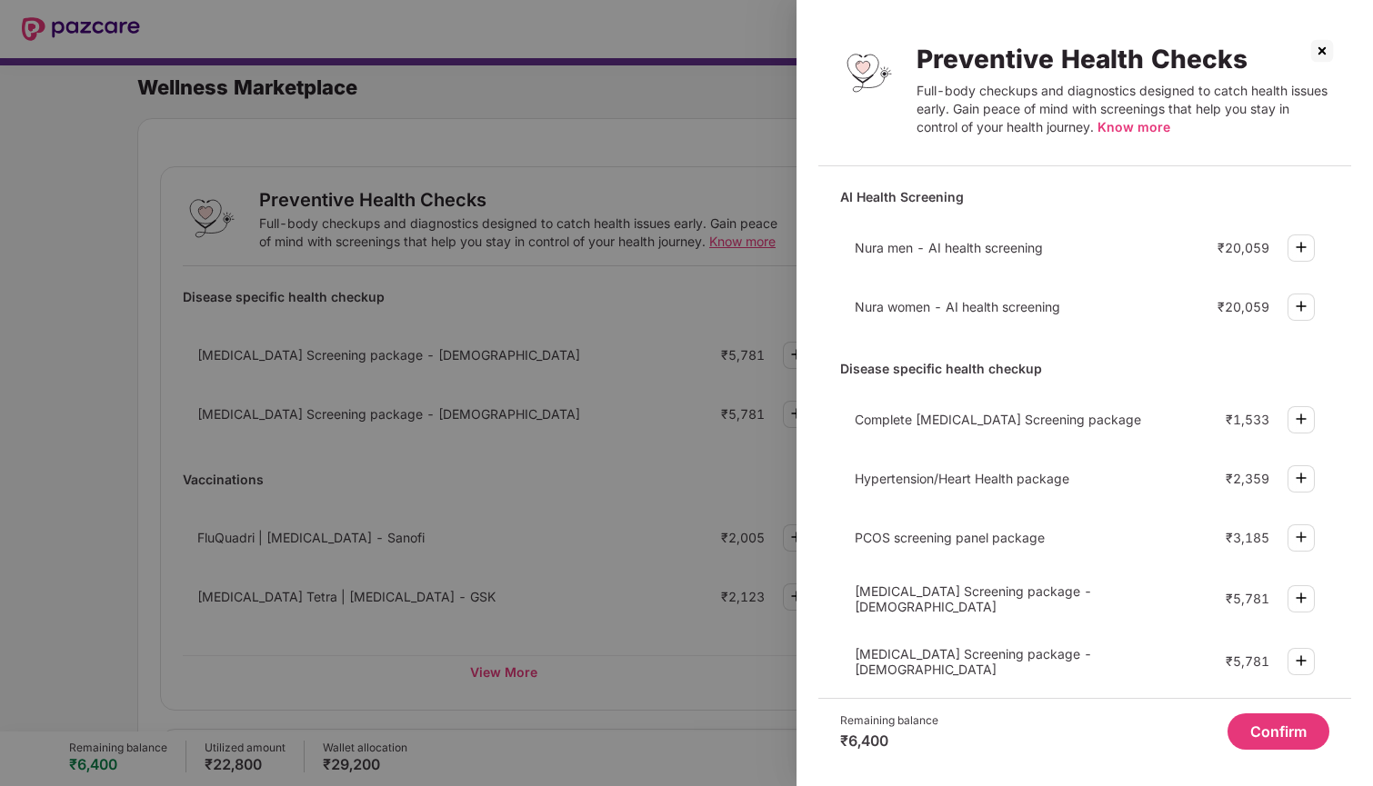
click at [1323, 45] on img at bounding box center [1321, 50] width 29 height 29
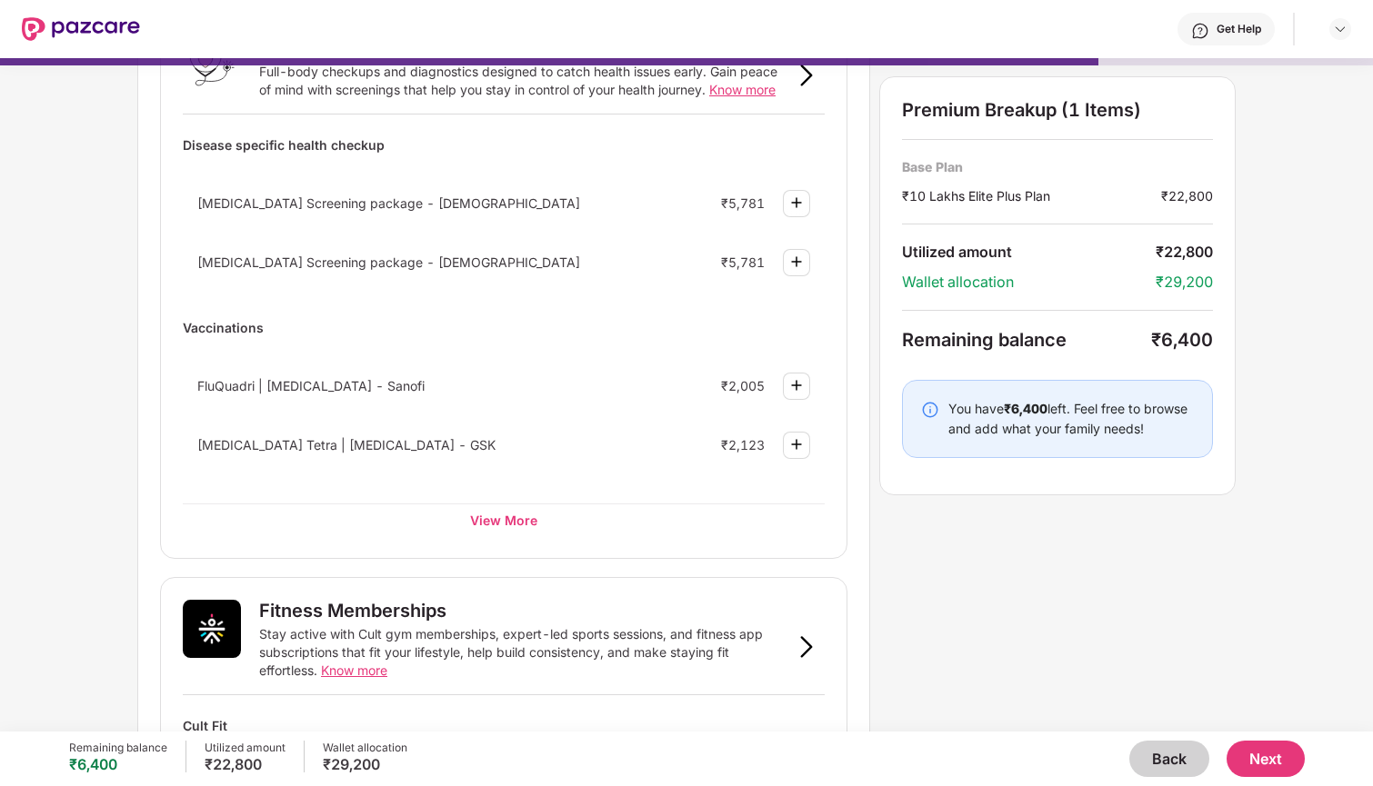
scroll to position [155, 0]
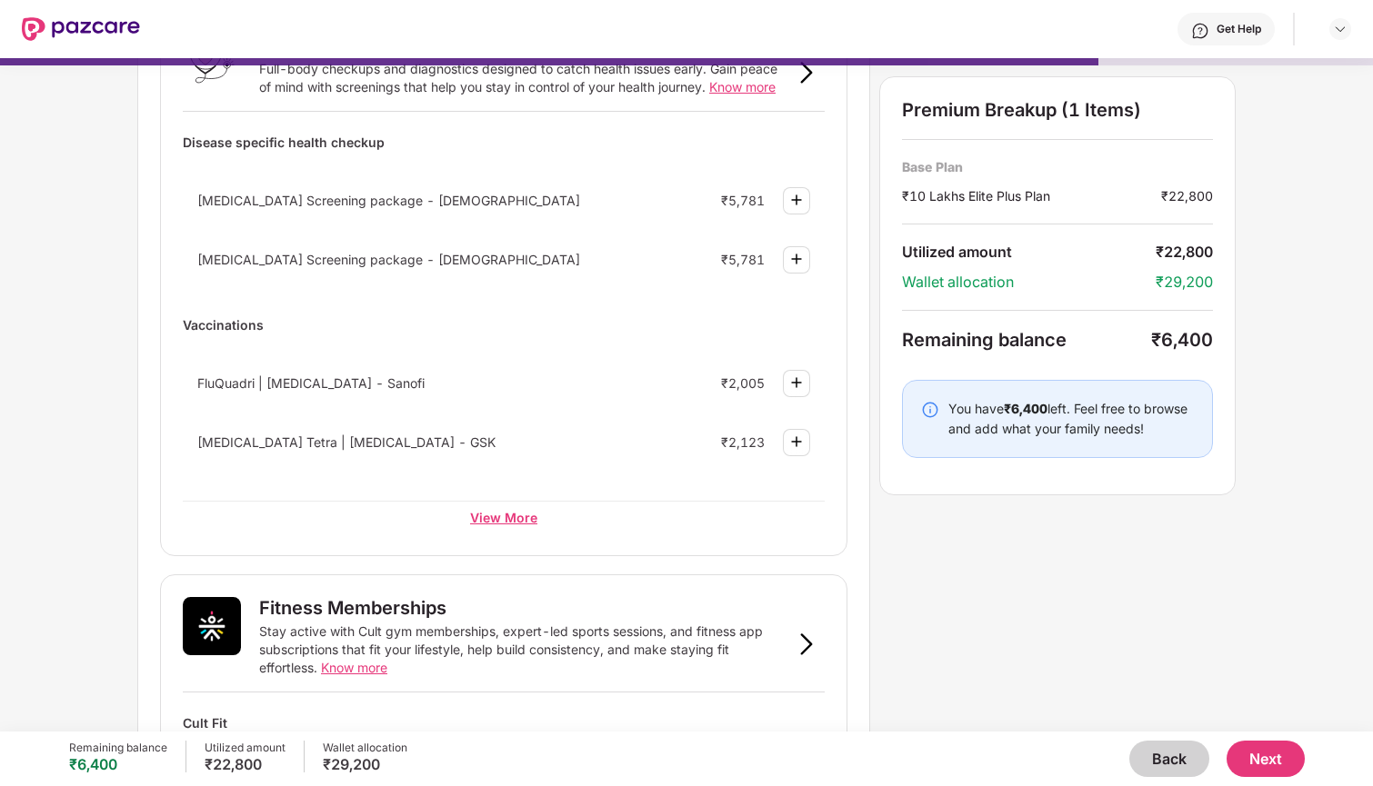
click at [458, 505] on div "View More" at bounding box center [504, 517] width 642 height 33
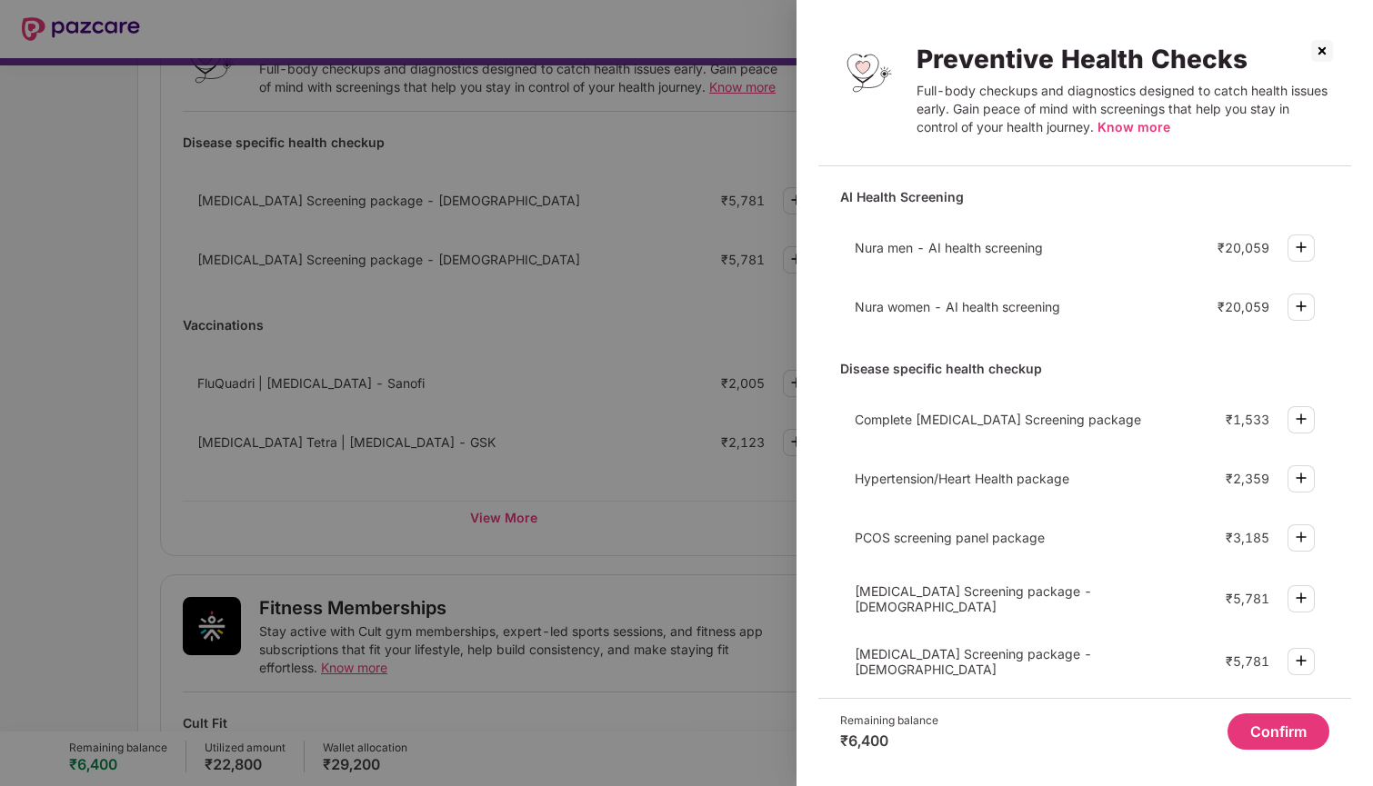
scroll to position [0, 0]
click at [1317, 53] on img at bounding box center [1321, 50] width 29 height 29
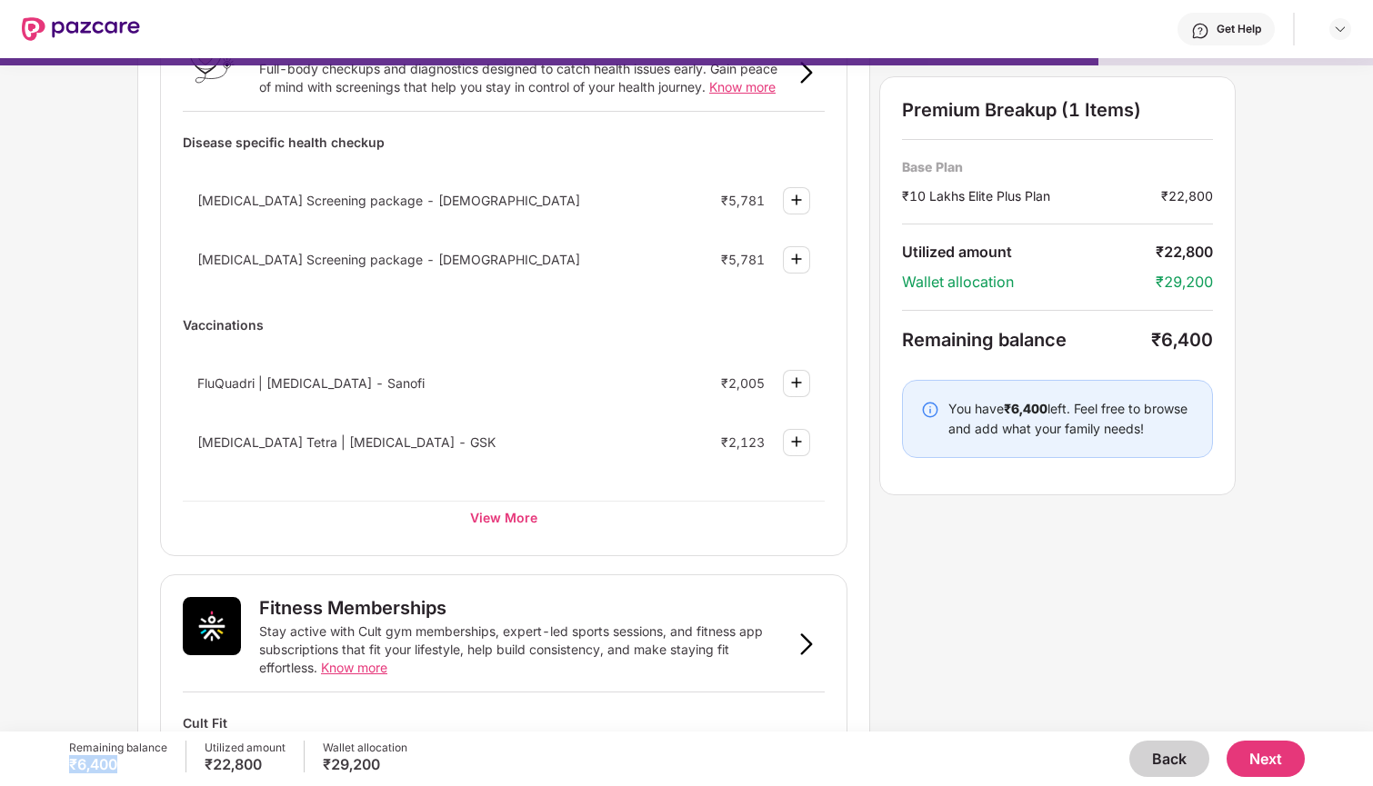
drag, startPoint x: 123, startPoint y: 757, endPoint x: 61, endPoint y: 757, distance: 61.8
click at [61, 757] on div "Remaining balance ₹6,400 Utilized amount ₹22,800 Wallet allocation ₹29,200 Back…" at bounding box center [686, 759] width 1373 height 55
click at [596, 753] on div "Back Next" at bounding box center [855, 759] width 897 height 36
click at [1271, 747] on button "Next" at bounding box center [1265, 759] width 78 height 36
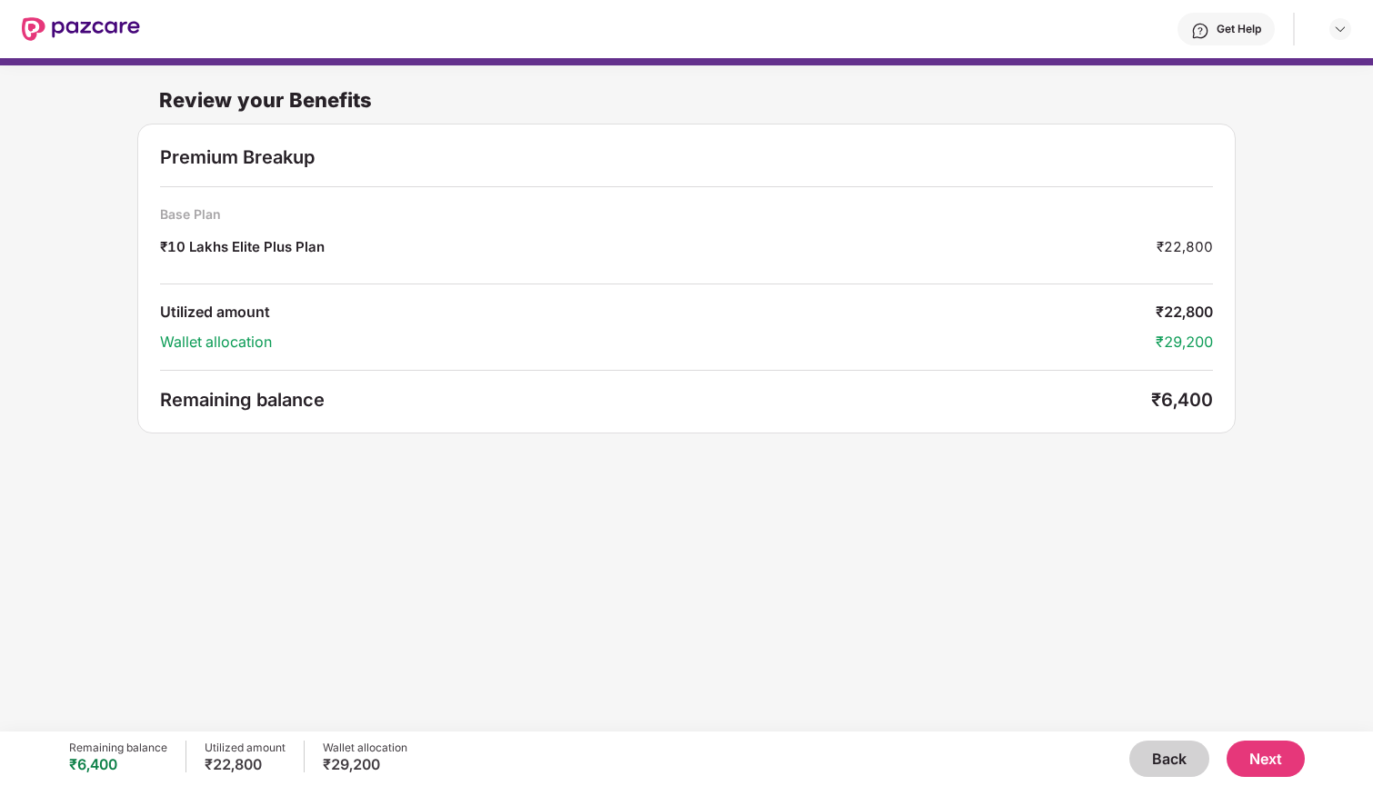
click at [1289, 761] on button "Next" at bounding box center [1265, 759] width 78 height 36
